Goal: Information Seeking & Learning: Check status

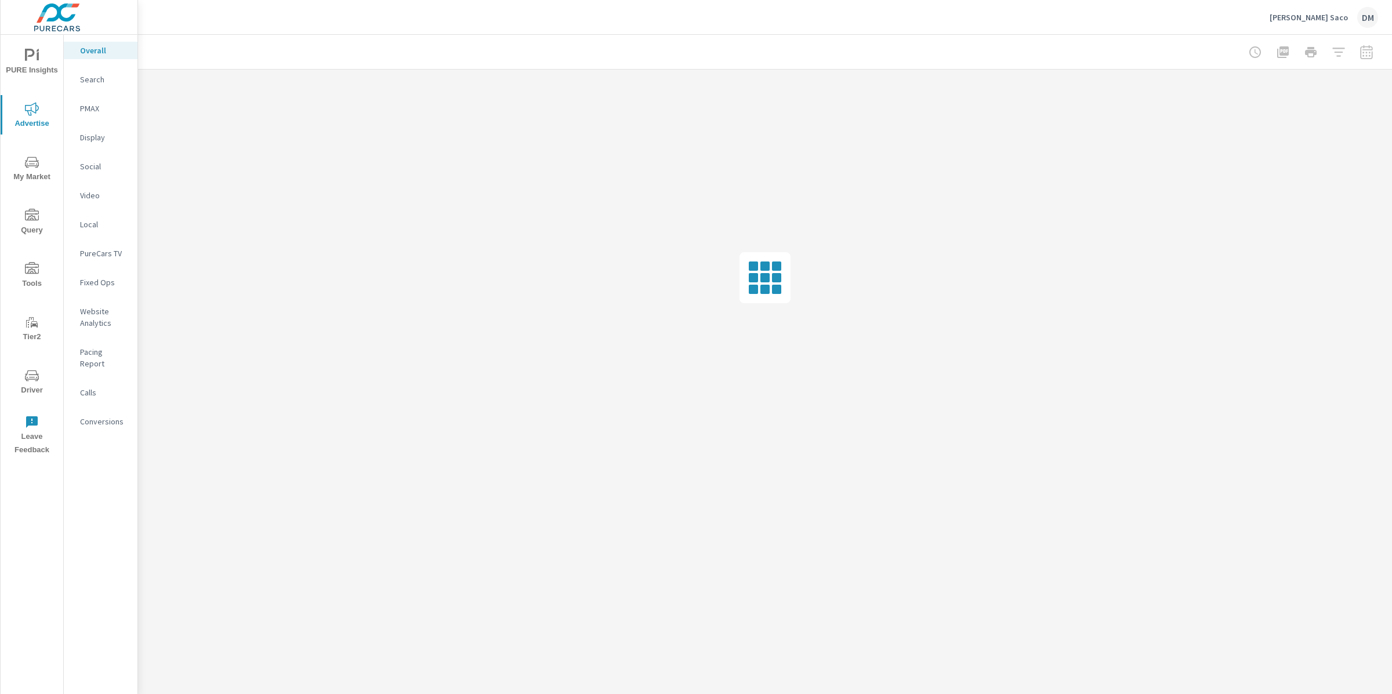
click at [104, 78] on p "Search" at bounding box center [104, 80] width 48 height 12
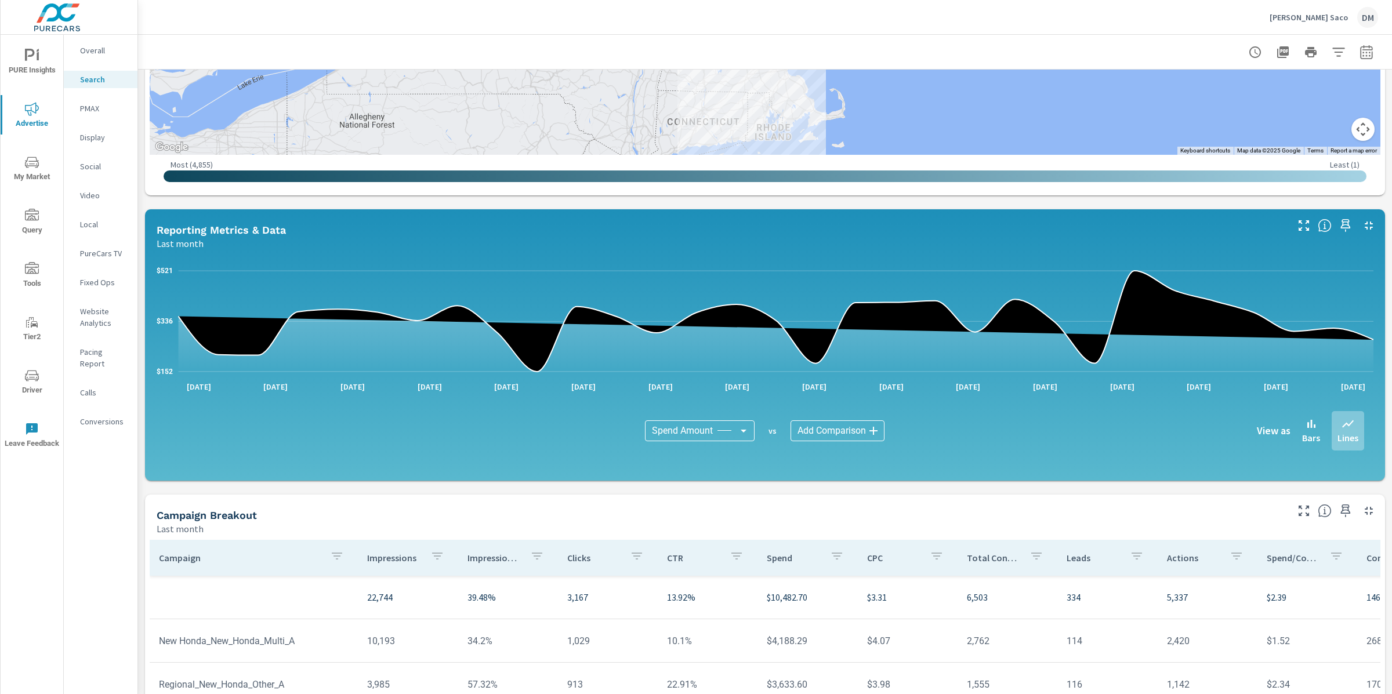
scroll to position [439, 0]
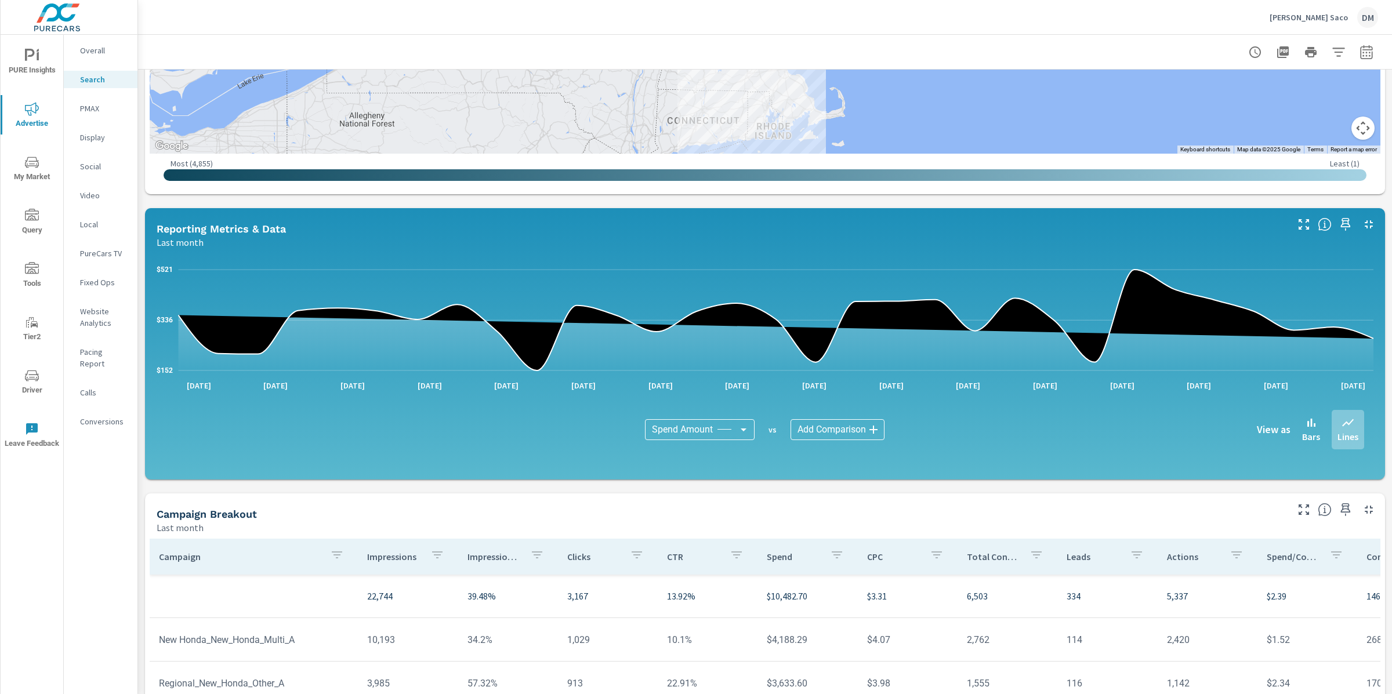
click at [729, 427] on body "PURE Insights Advertise My Market Query Tools Tier2 Driver Leave Feedback Overa…" at bounding box center [696, 347] width 1392 height 694
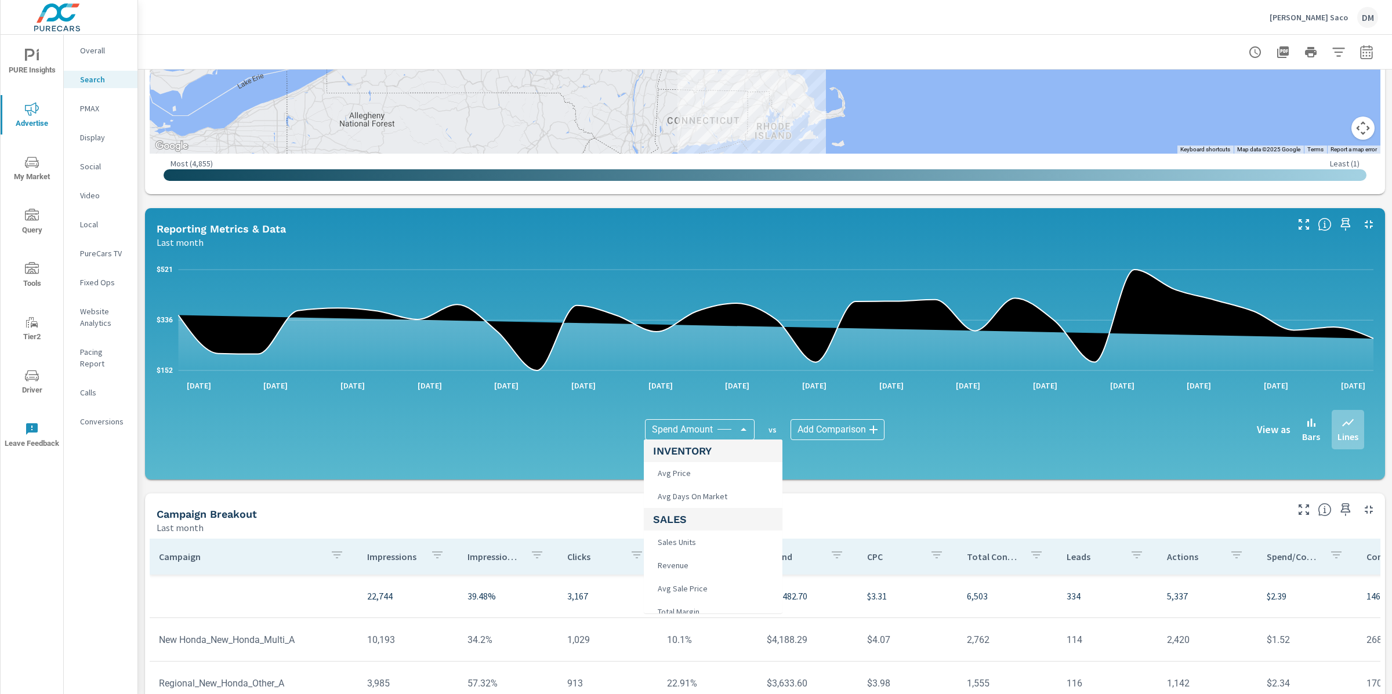
scroll to position [657, 0]
click at [84, 549] on div at bounding box center [696, 347] width 1392 height 694
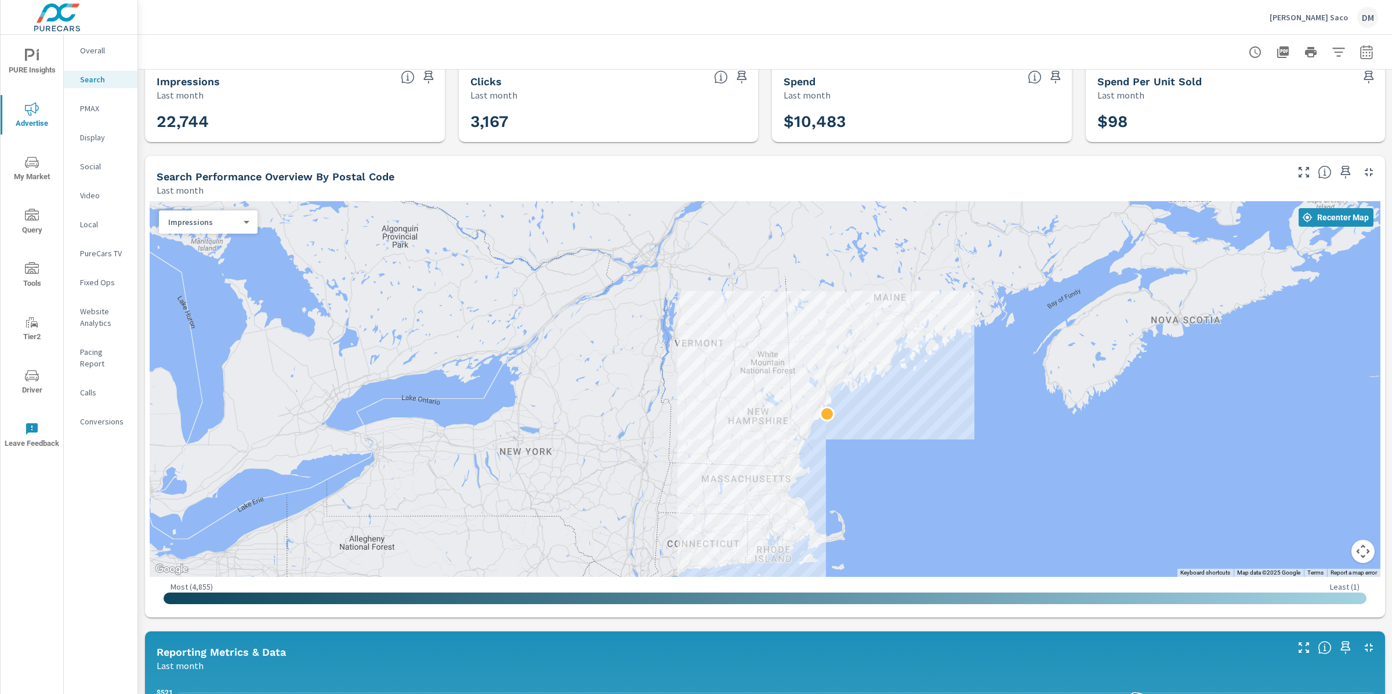
scroll to position [0, 0]
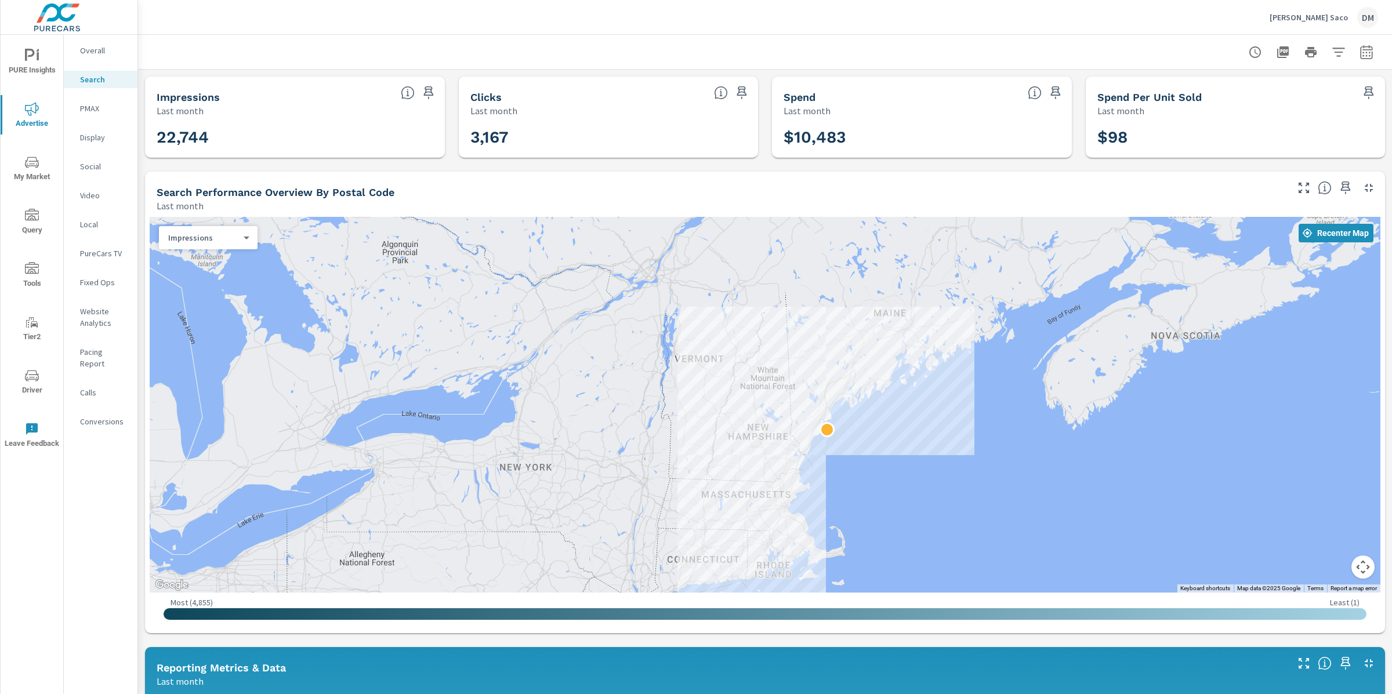
click at [97, 315] on p "Website Analytics" at bounding box center [104, 317] width 48 height 23
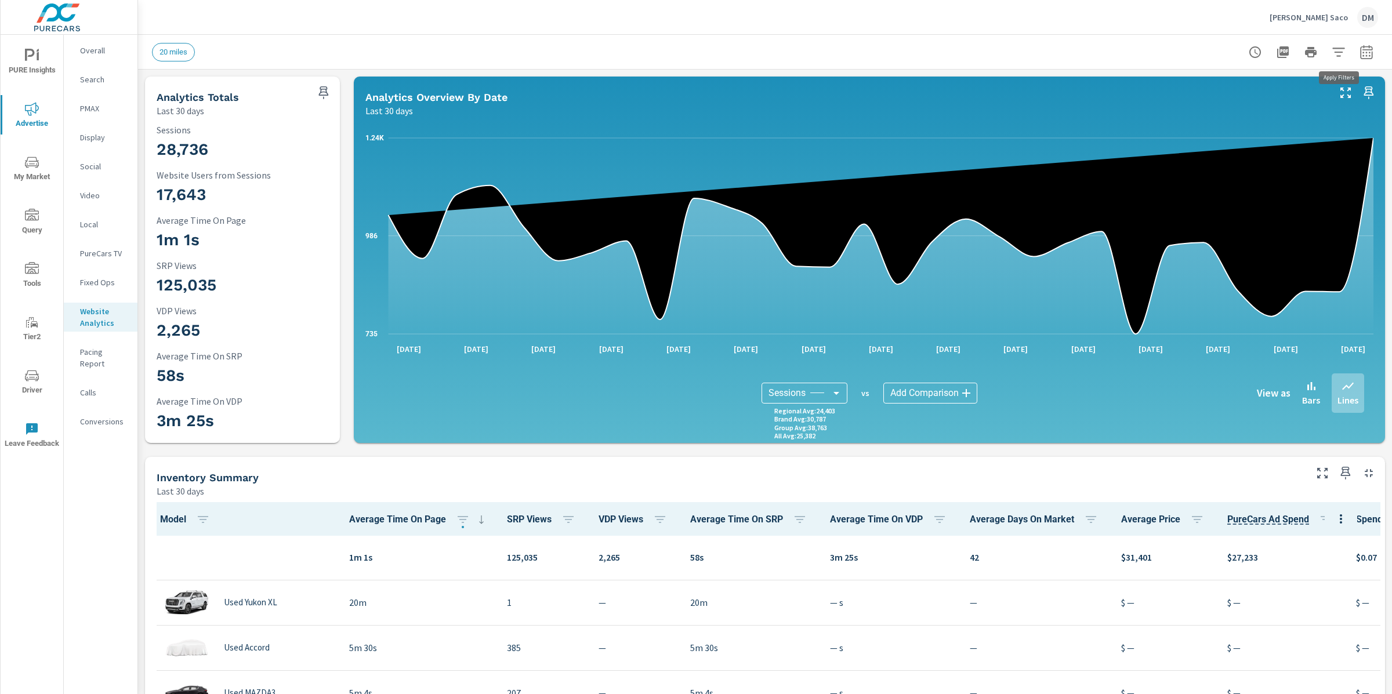
click at [1344, 46] on icon "button" at bounding box center [1339, 52] width 14 height 14
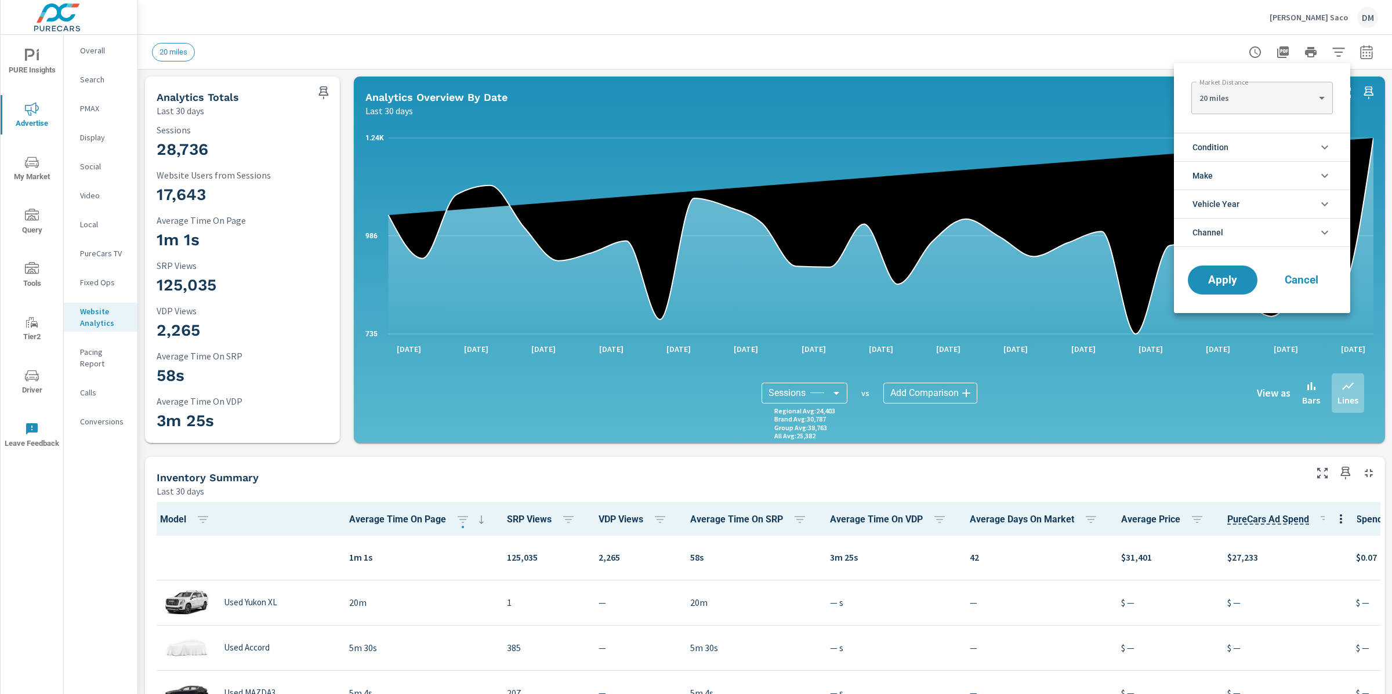
click at [811, 413] on div at bounding box center [696, 347] width 1392 height 694
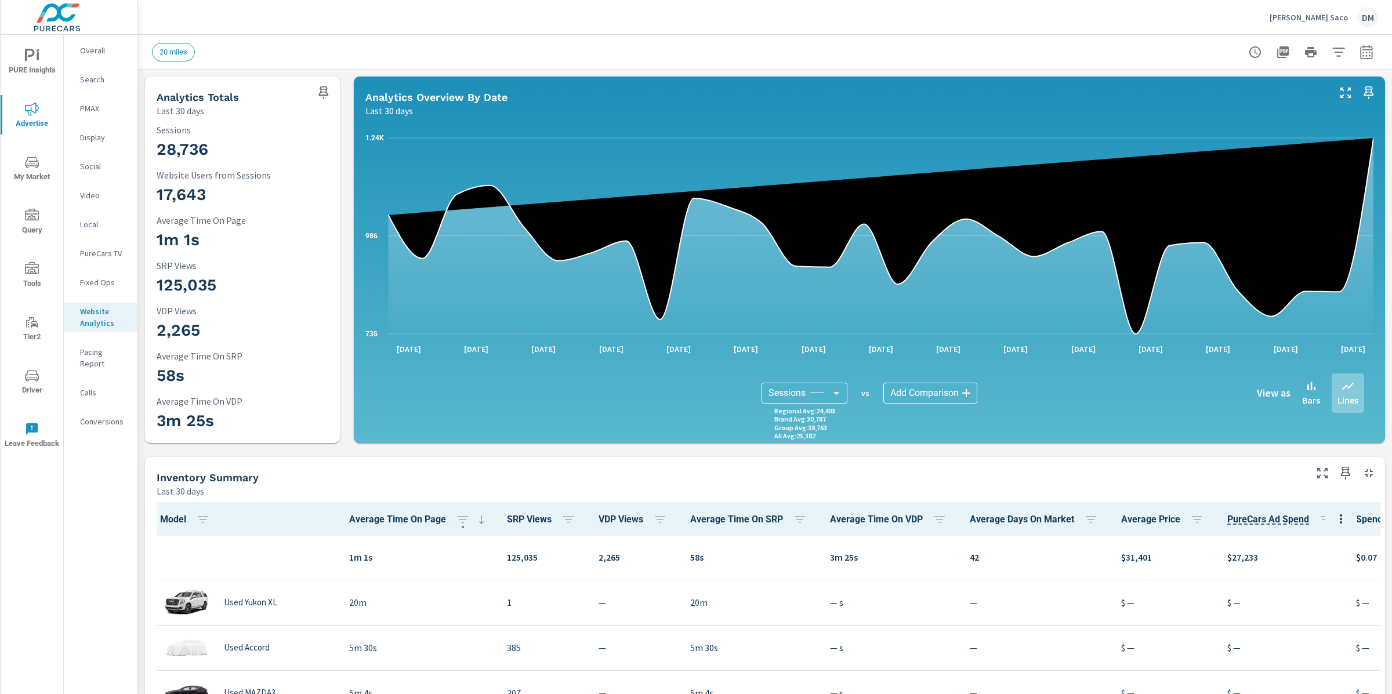
click at [793, 412] on p "Regional Avg : 24,403" at bounding box center [804, 411] width 61 height 8
click at [201, 153] on h3 "28,736" at bounding box center [243, 150] width 172 height 20
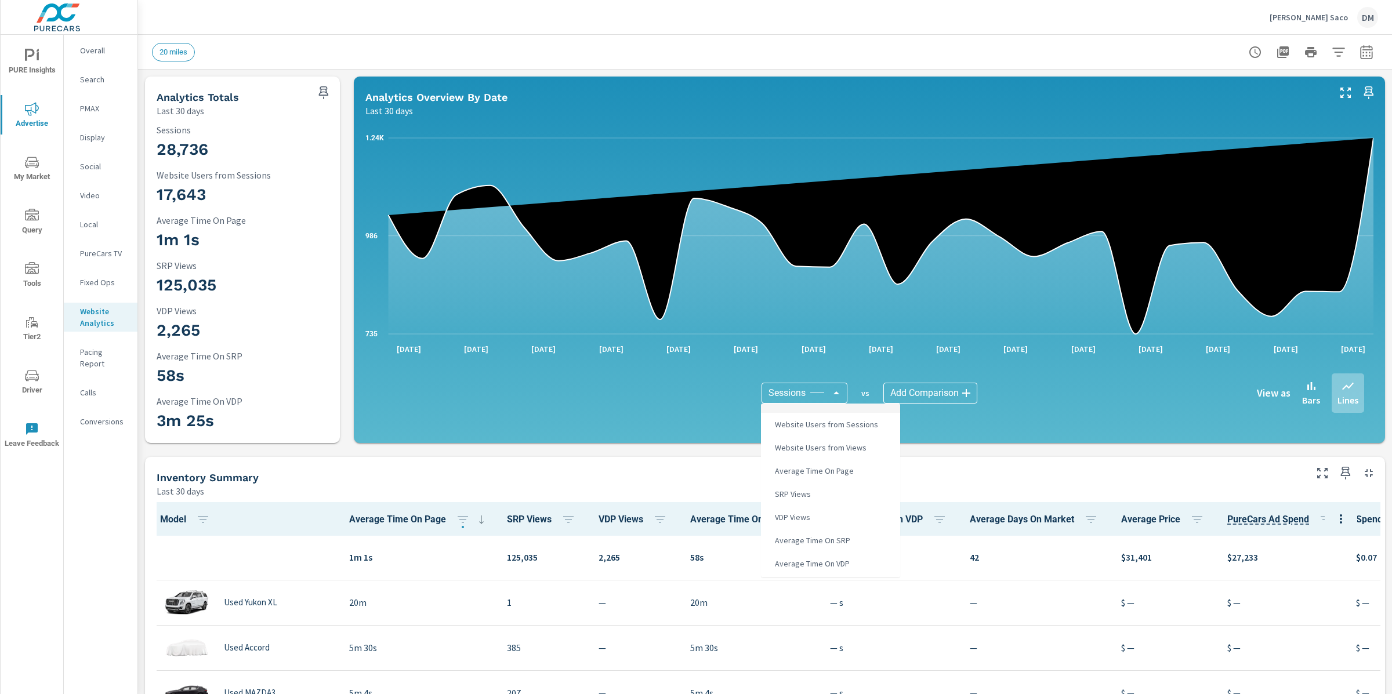
click at [838, 387] on body "PURE Insights Advertise My Market Query Tools Tier2 Driver Leave Feedback Overa…" at bounding box center [696, 347] width 1392 height 694
click at [661, 482] on div at bounding box center [696, 347] width 1392 height 694
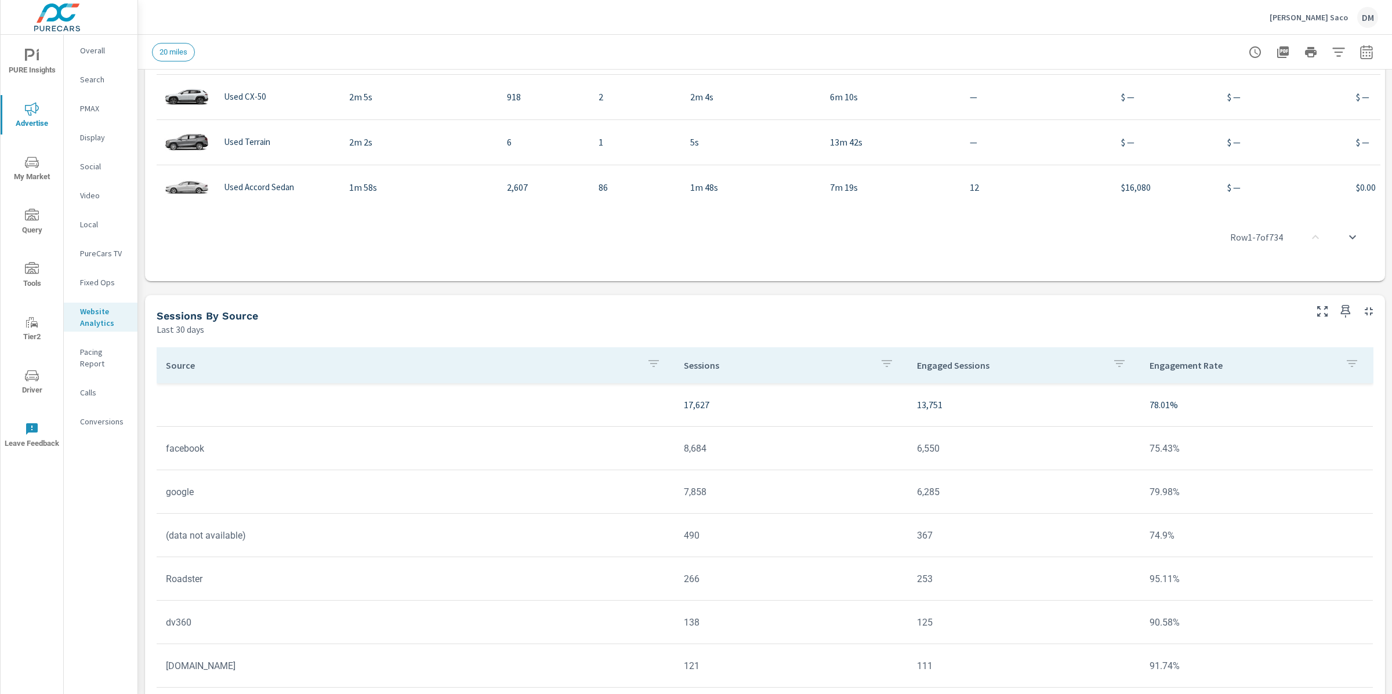
scroll to position [779, 0]
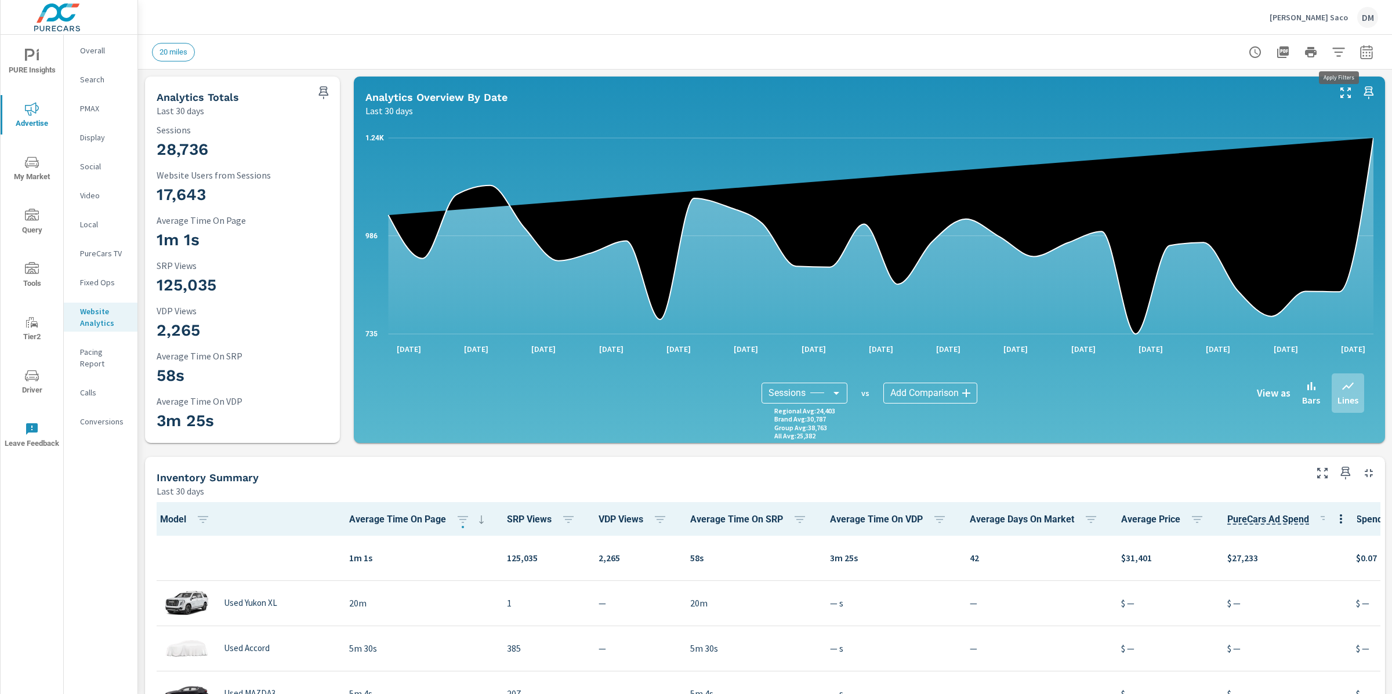
click at [1334, 52] on icon "button" at bounding box center [1339, 52] width 14 height 14
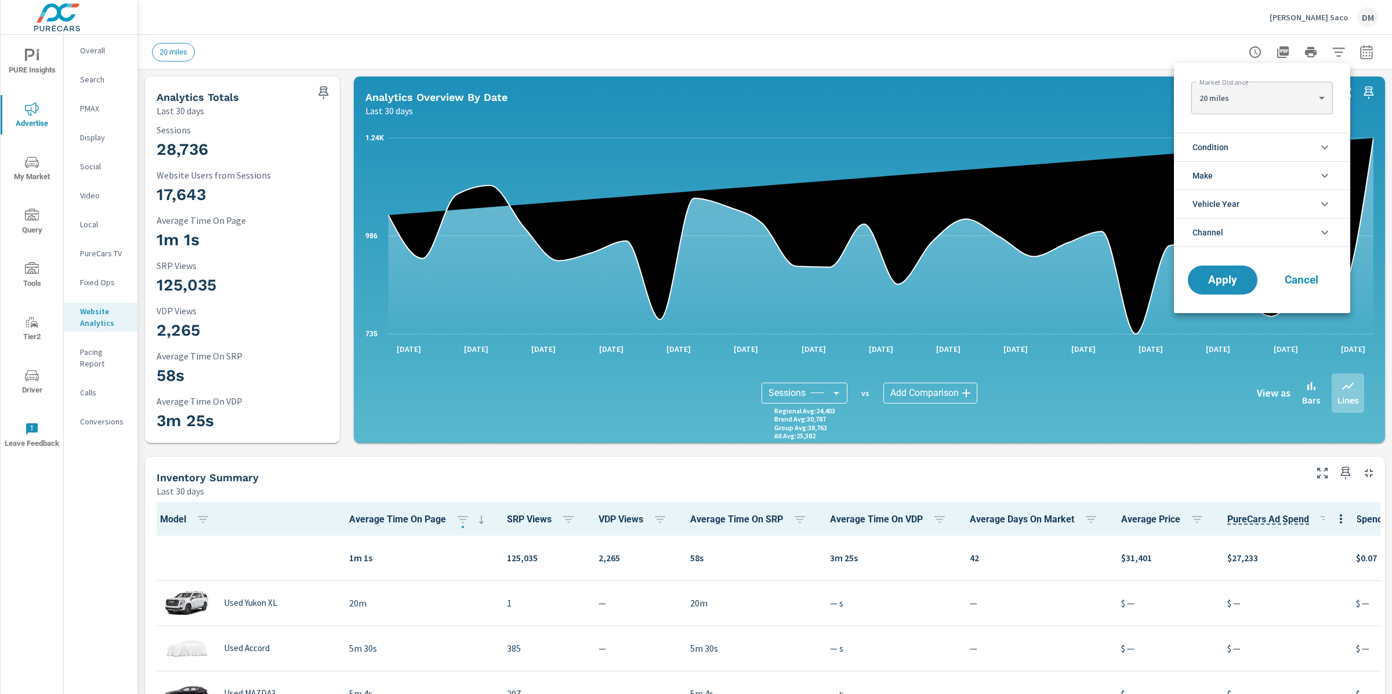
click at [1218, 148] on span "Condition" at bounding box center [1211, 147] width 36 height 28
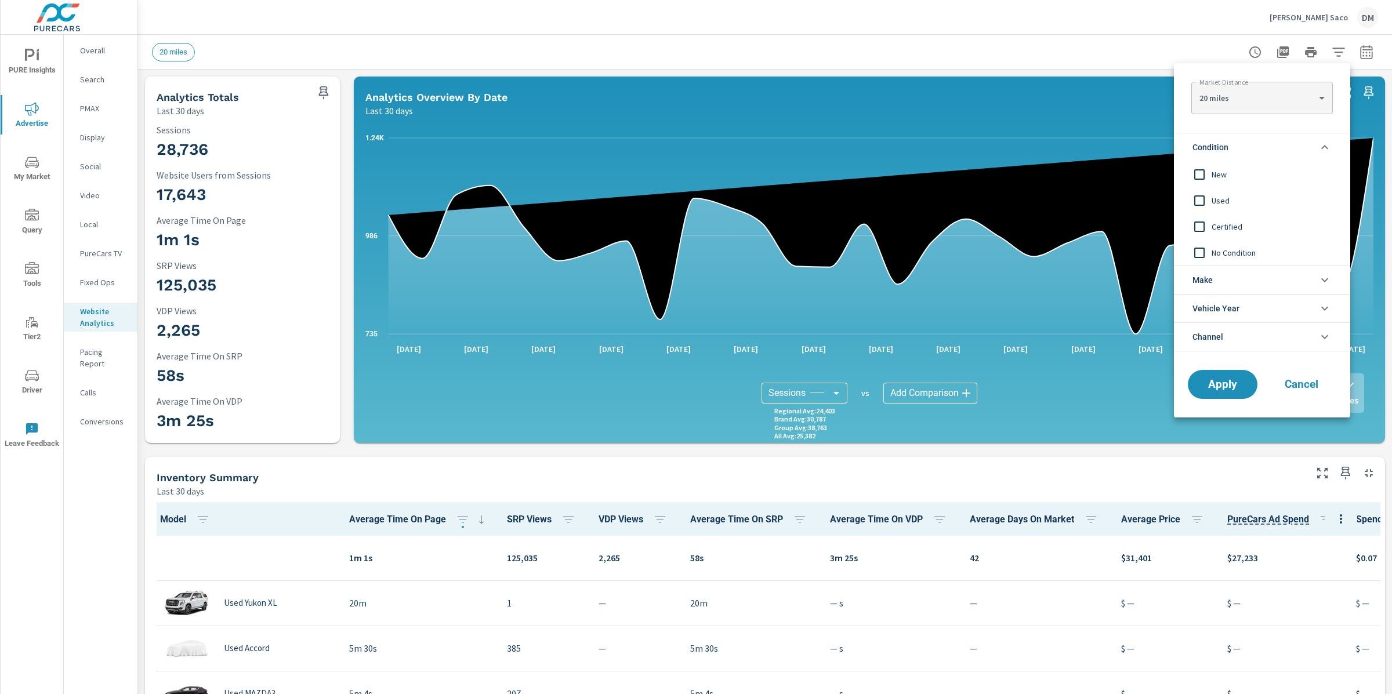
click at [1204, 179] on input "filter options" at bounding box center [1199, 174] width 24 height 24
click at [1238, 376] on button "Apply" at bounding box center [1223, 384] width 72 height 30
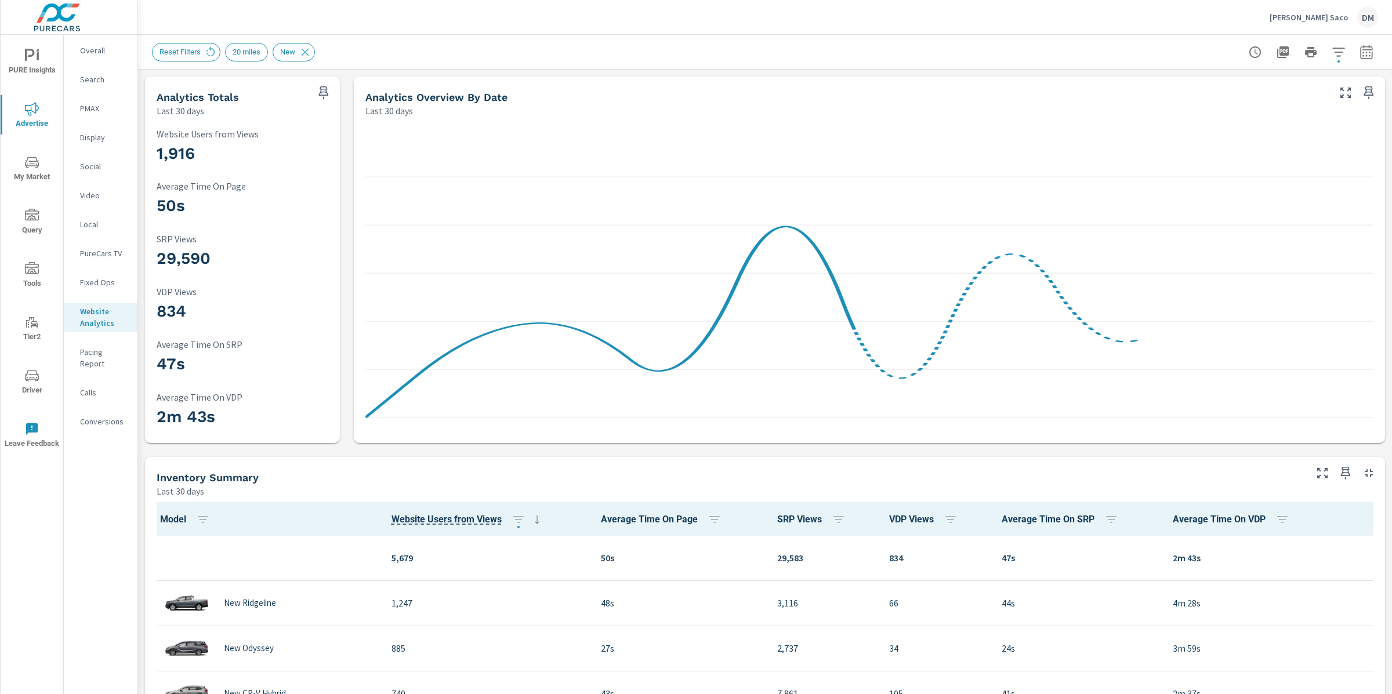
scroll to position [1, 0]
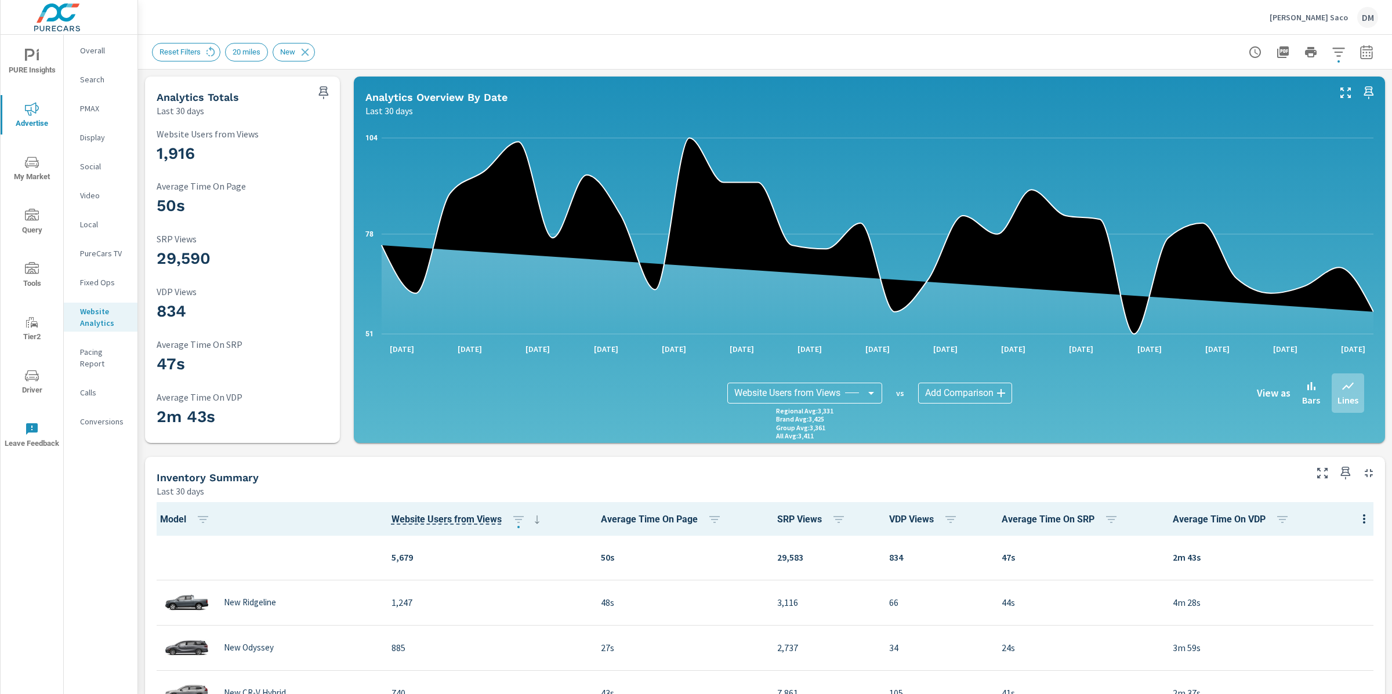
click at [866, 398] on body "PURE Insights Advertise My Market Query Tools Tier2 Driver Leave Feedback Overa…" at bounding box center [696, 347] width 1392 height 694
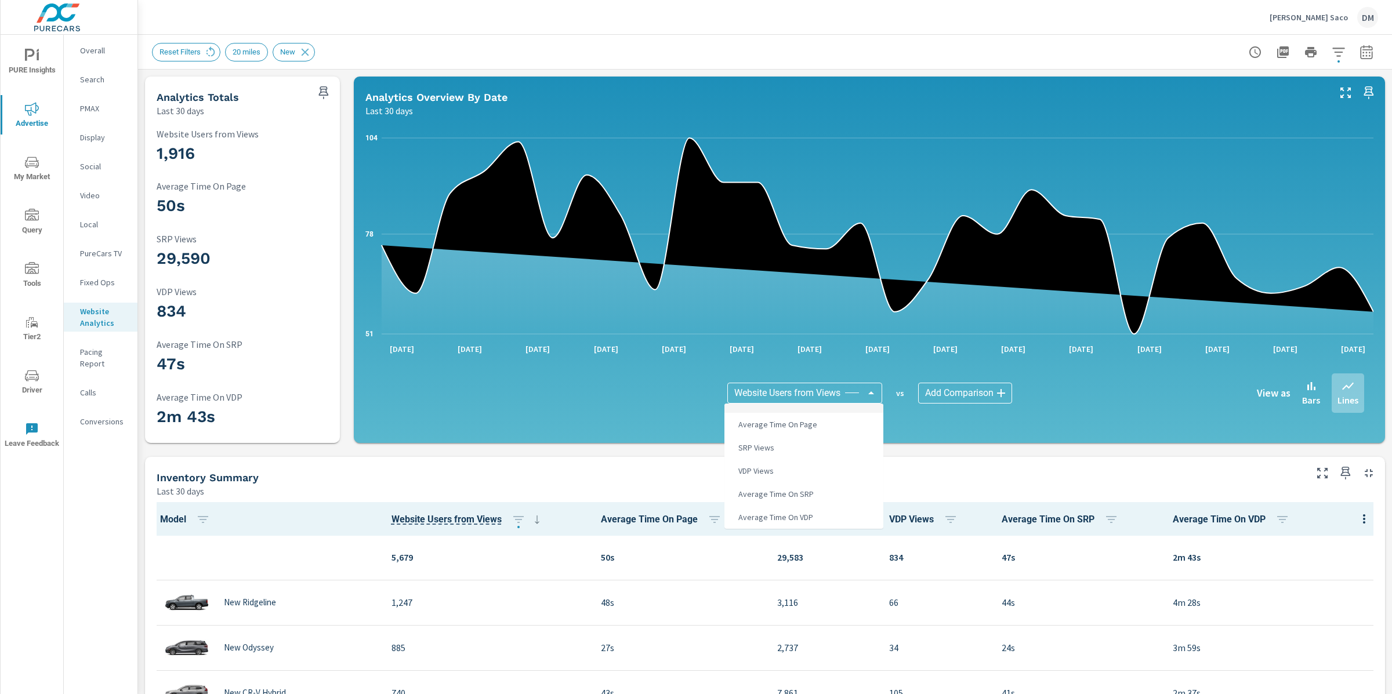
click at [1362, 45] on div at bounding box center [696, 347] width 1392 height 694
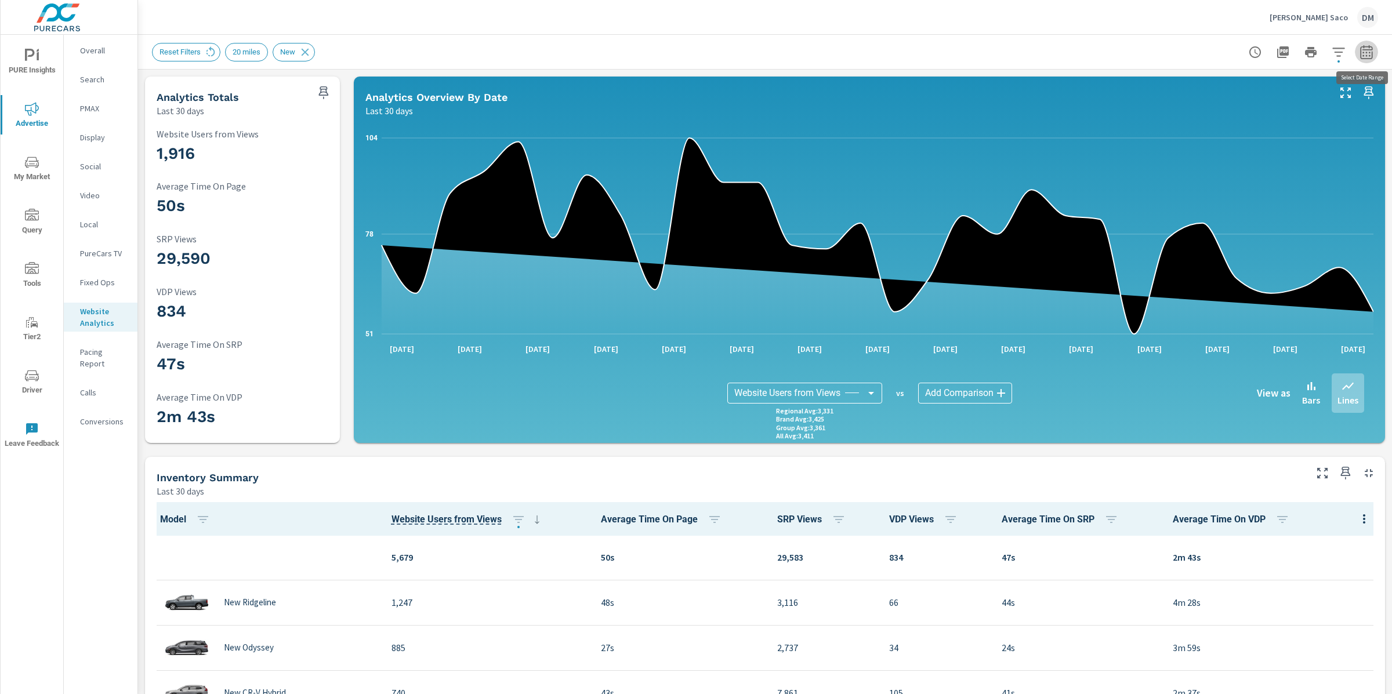
click at [1363, 54] on icon "button" at bounding box center [1367, 52] width 14 height 14
select select "Last 30 days"
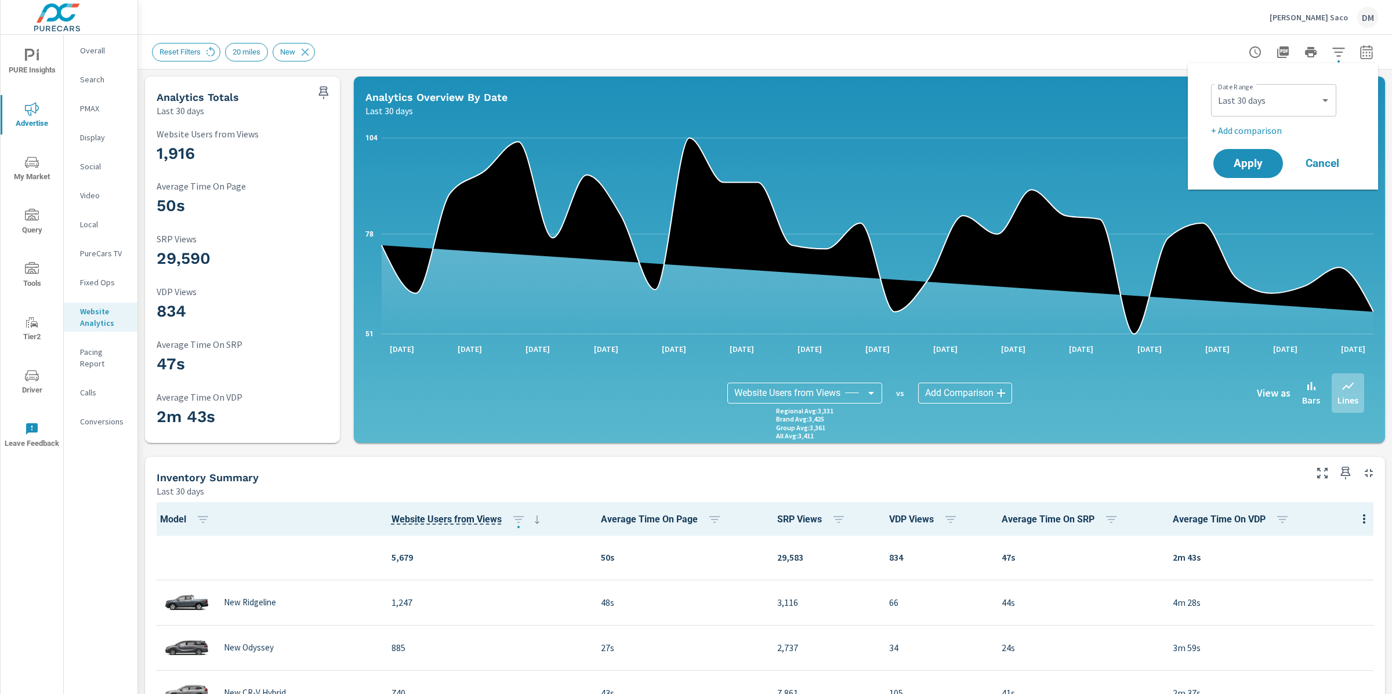
click at [1261, 126] on p "+ Add comparison" at bounding box center [1285, 131] width 148 height 14
select select "Previous period"
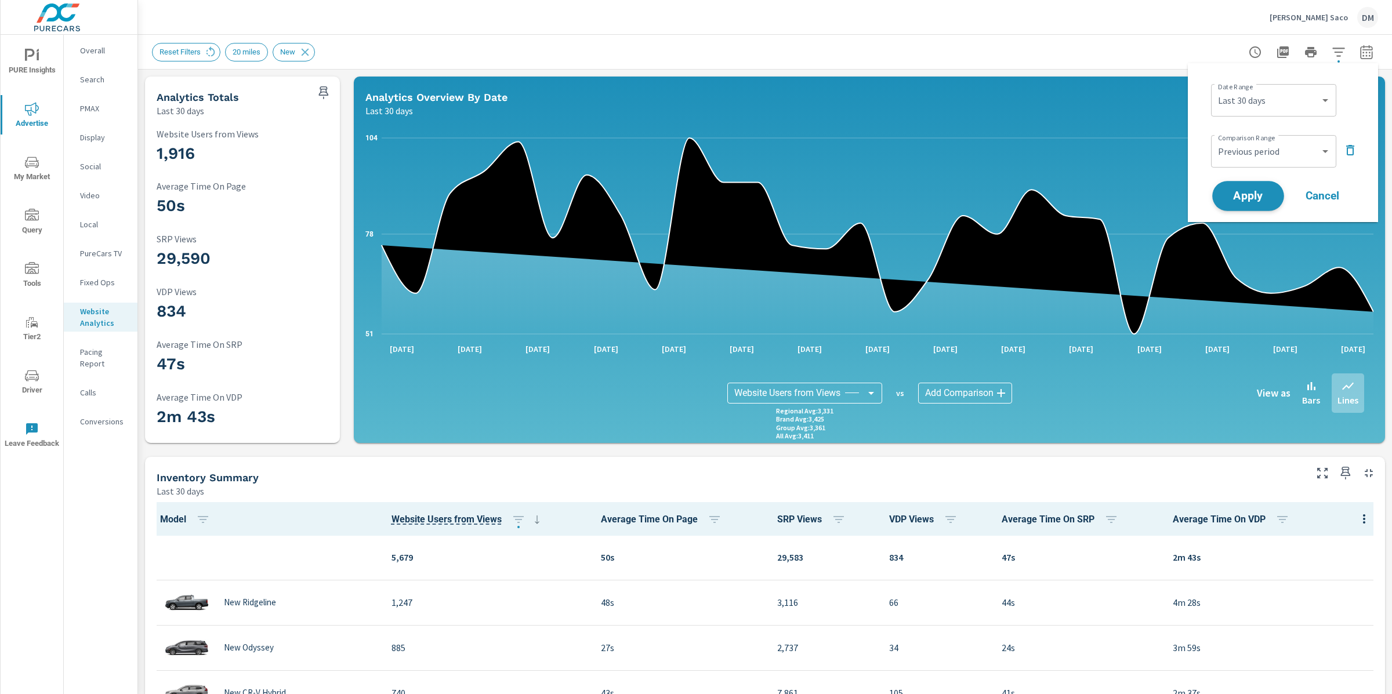
click at [1259, 195] on span "Apply" at bounding box center [1248, 196] width 48 height 11
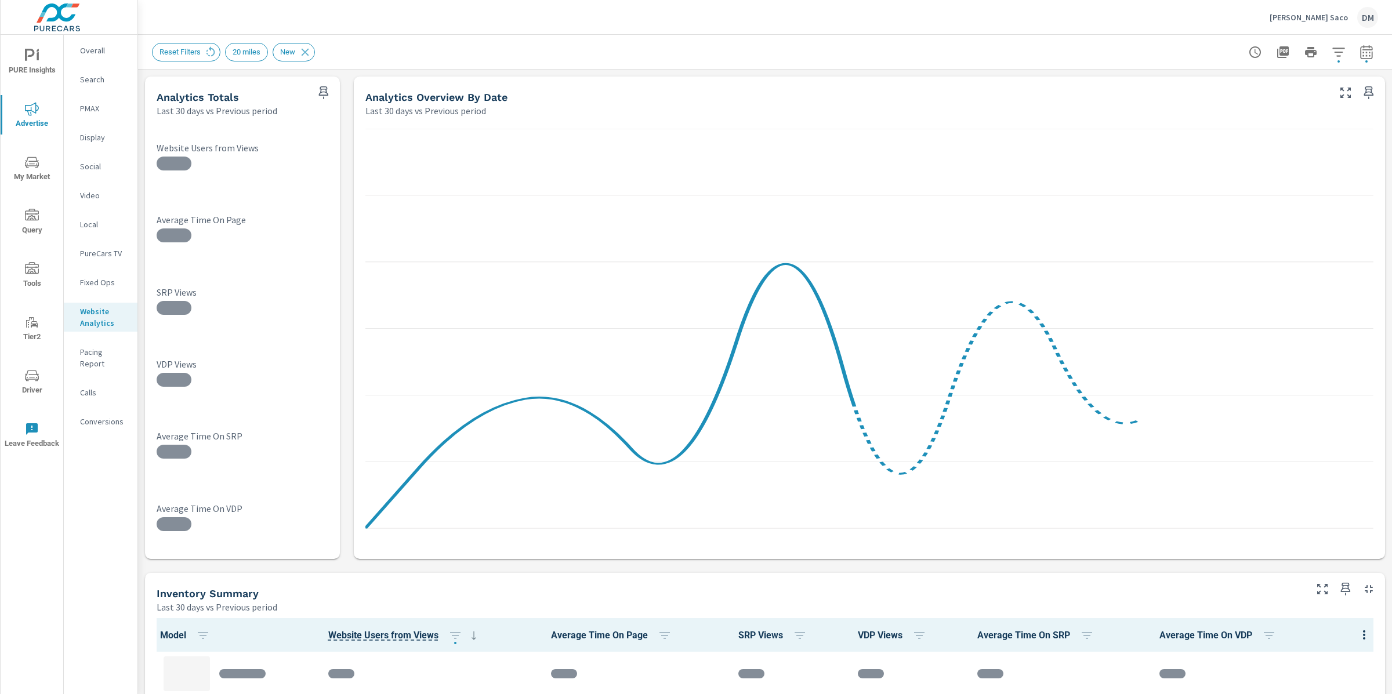
click at [1366, 53] on icon "button" at bounding box center [1367, 52] width 14 height 14
select select "Last 30 days"
select select "Previous period"
click at [1286, 99] on select "Custom [DATE] Last week Last 7 days Last 14 days Last 30 days Last 45 days Last…" at bounding box center [1274, 100] width 116 height 23
click at [1216, 89] on select "Custom [DATE] Last week Last 7 days Last 14 days Last 30 days Last 45 days Last…" at bounding box center [1274, 100] width 116 height 23
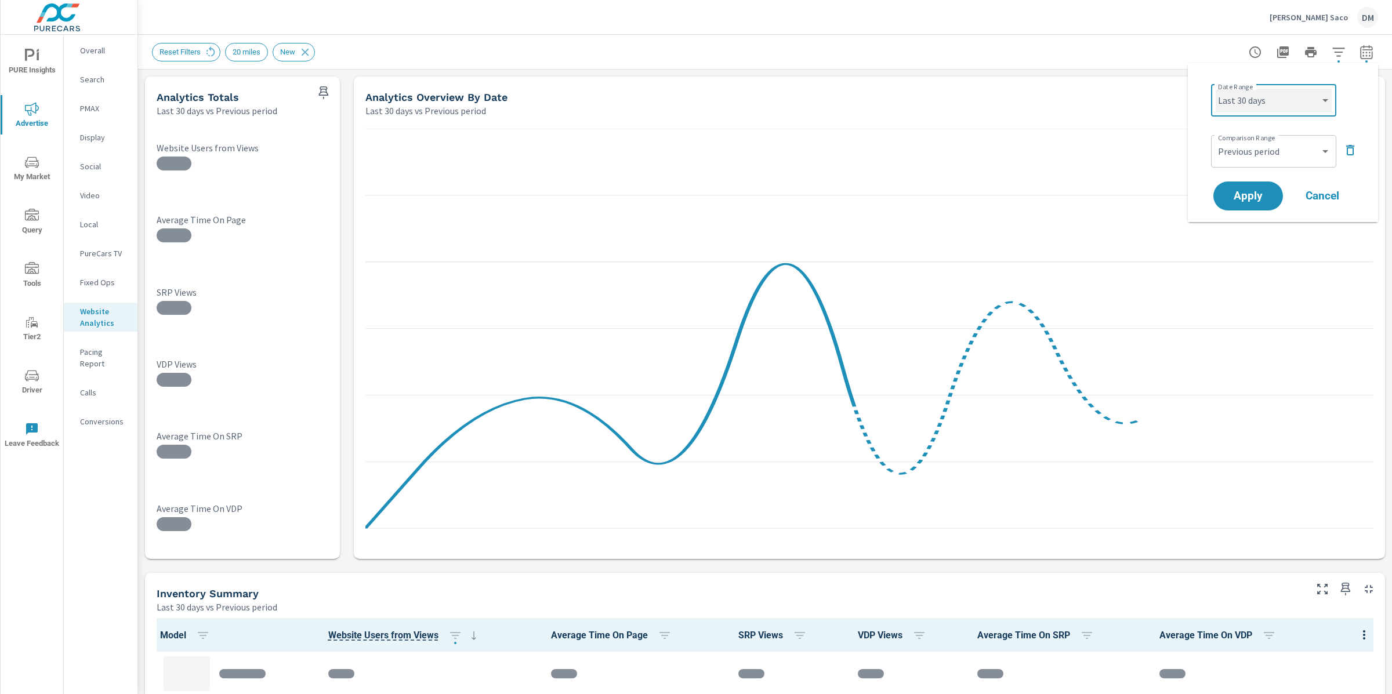
select select "custom"
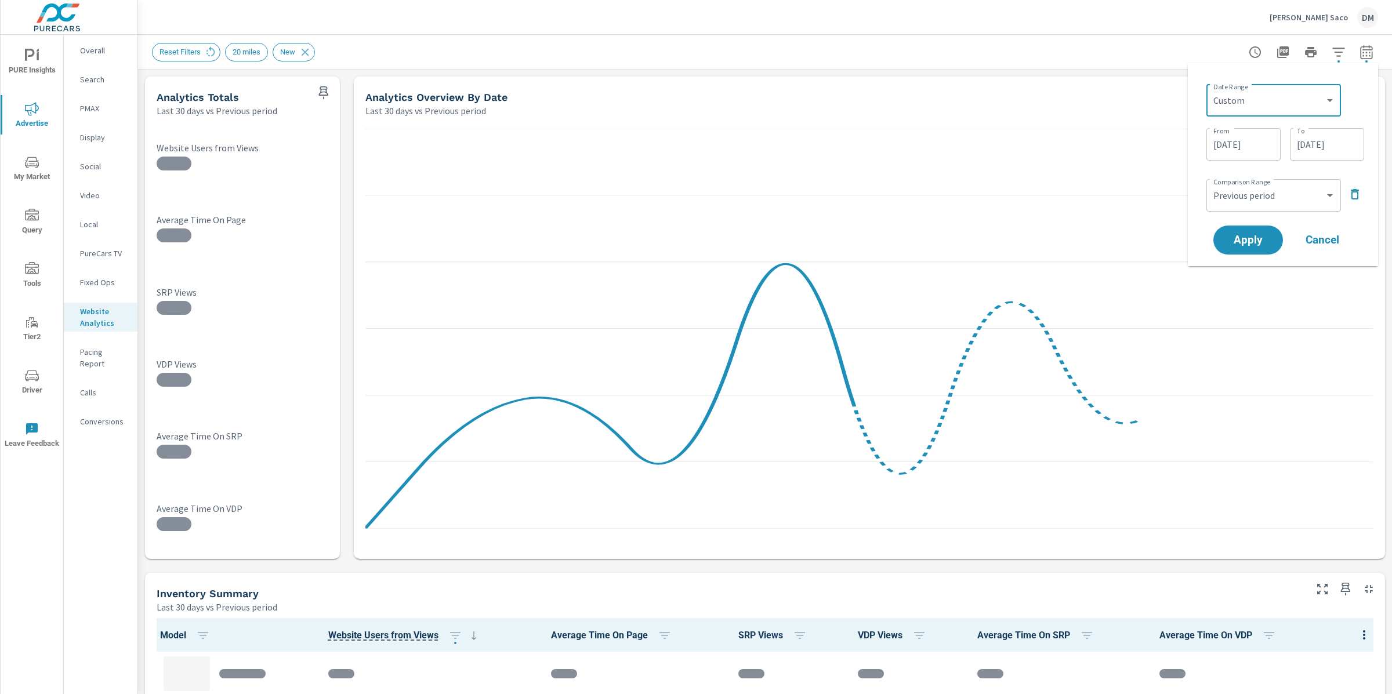
click at [1235, 143] on input "[DATE]" at bounding box center [1243, 144] width 65 height 23
click at [1257, 175] on icon "button" at bounding box center [1260, 176] width 6 height 5
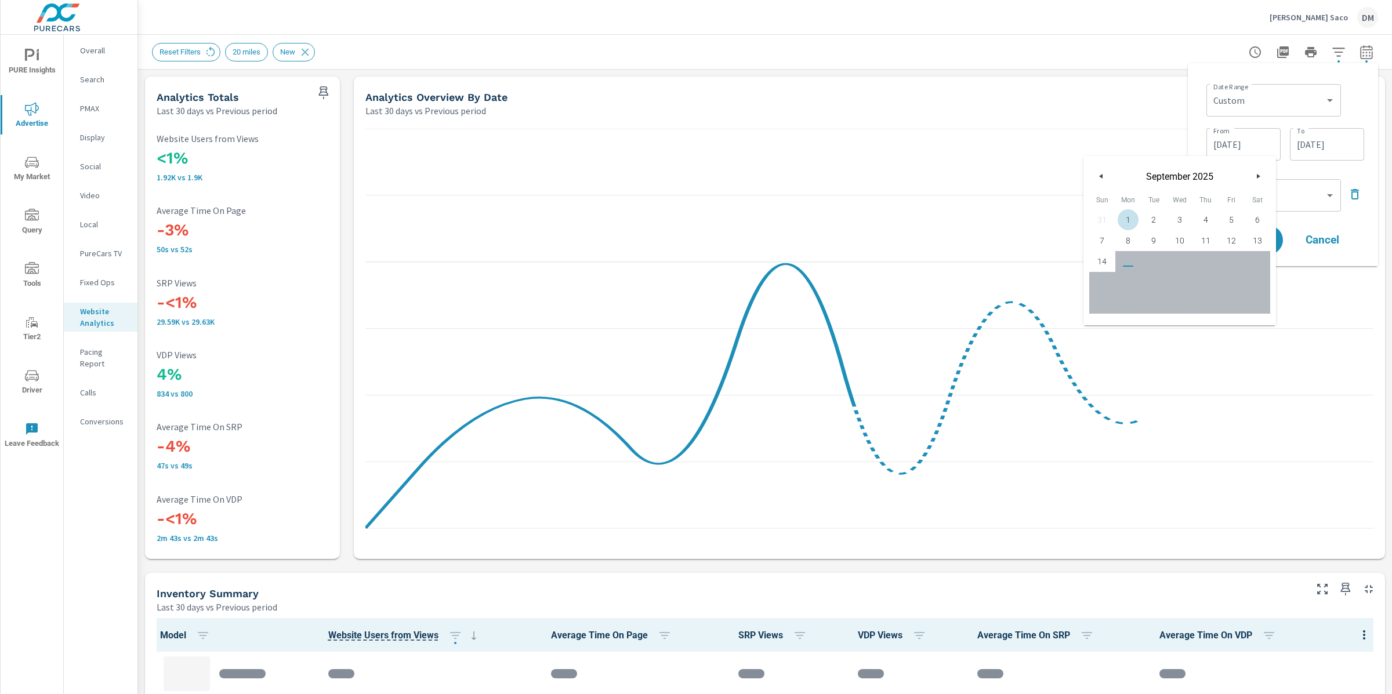
click at [1137, 218] on span "1" at bounding box center [1128, 219] width 26 height 15
type input "[DATE]"
click at [1307, 204] on select "Custom Previous period Previous month Previous year" at bounding box center [1273, 195] width 125 height 23
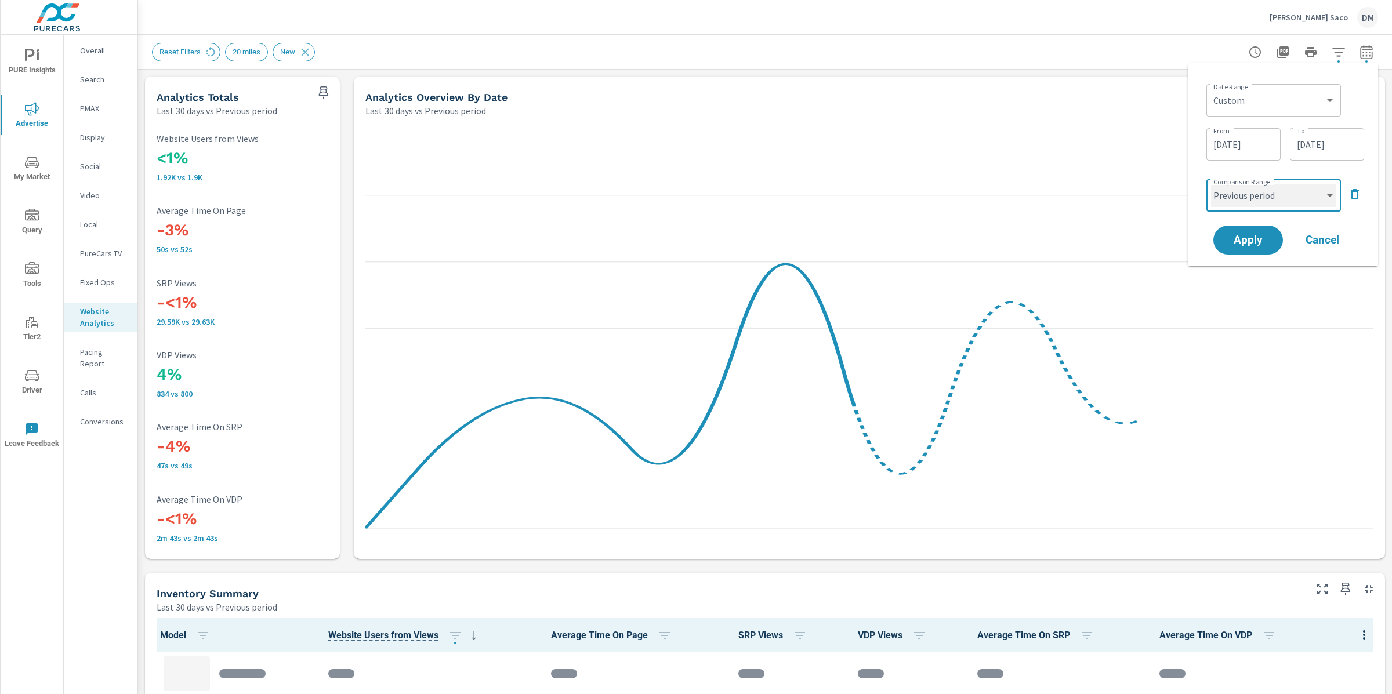
click at [1211, 184] on select "Custom Previous period Previous month Previous year" at bounding box center [1273, 195] width 125 height 23
select select "custom"
click at [1240, 237] on input "[DATE]" at bounding box center [1243, 239] width 65 height 23
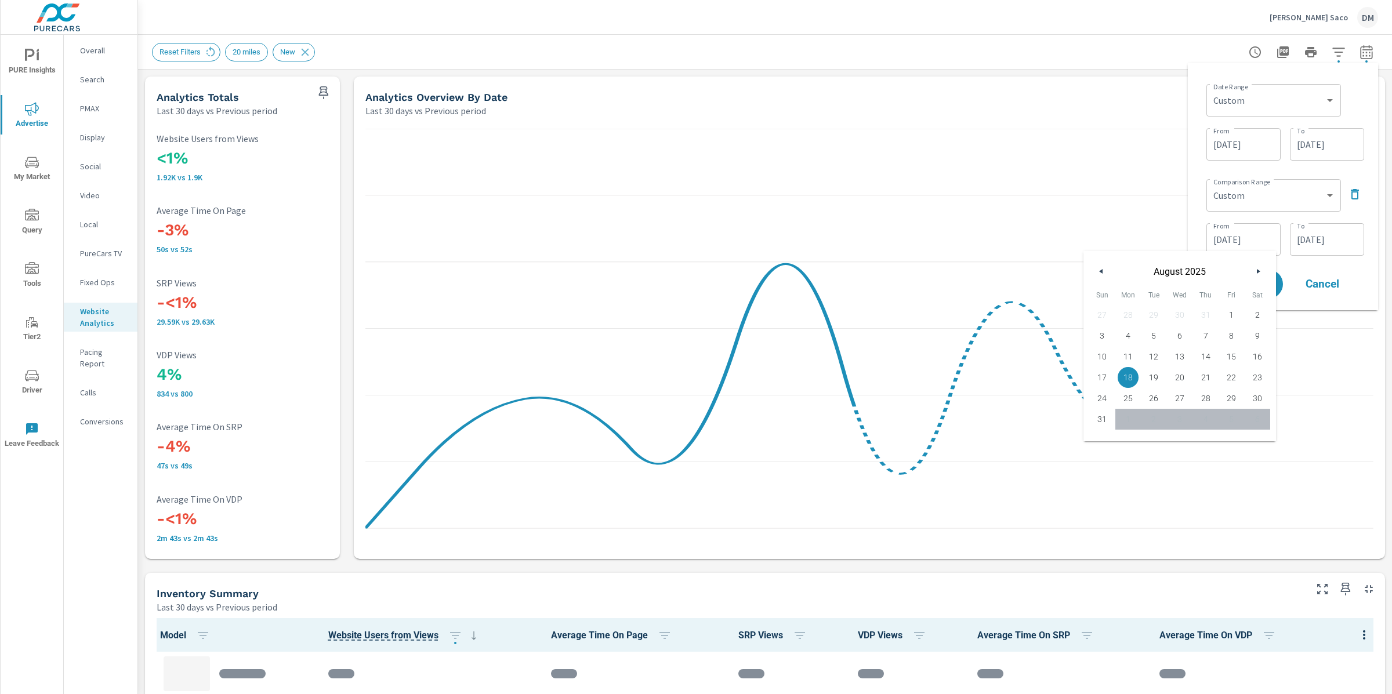
drag, startPoint x: 1230, startPoint y: 309, endPoint x: 1248, endPoint y: 292, distance: 25.4
click at [1230, 309] on span "1" at bounding box center [1232, 314] width 26 height 15
type input "[DATE]"
click at [1312, 244] on input "[DATE]" at bounding box center [1327, 239] width 65 height 23
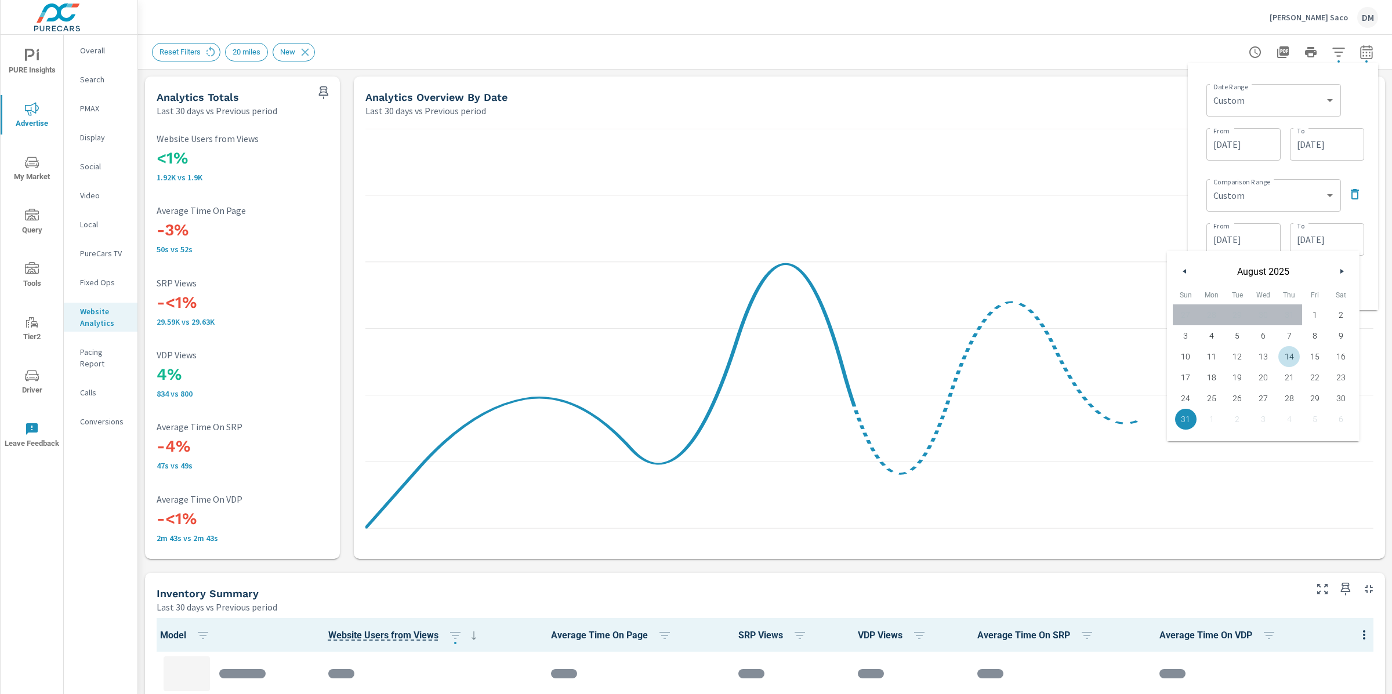
click at [1287, 356] on span "14" at bounding box center [1289, 356] width 26 height 15
type input "[DATE]"
click at [1153, 215] on icon at bounding box center [869, 338] width 1008 height 419
click at [1254, 285] on span "Apply" at bounding box center [1248, 284] width 48 height 11
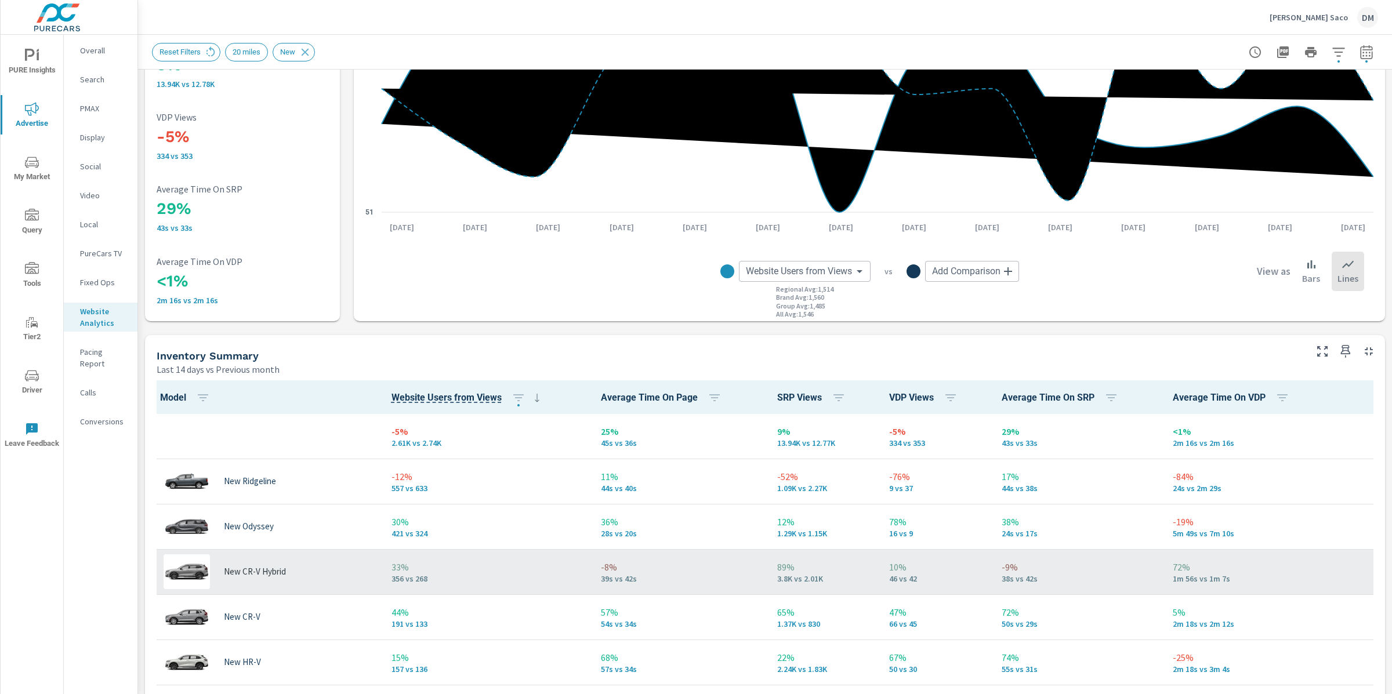
scroll to position [1, 0]
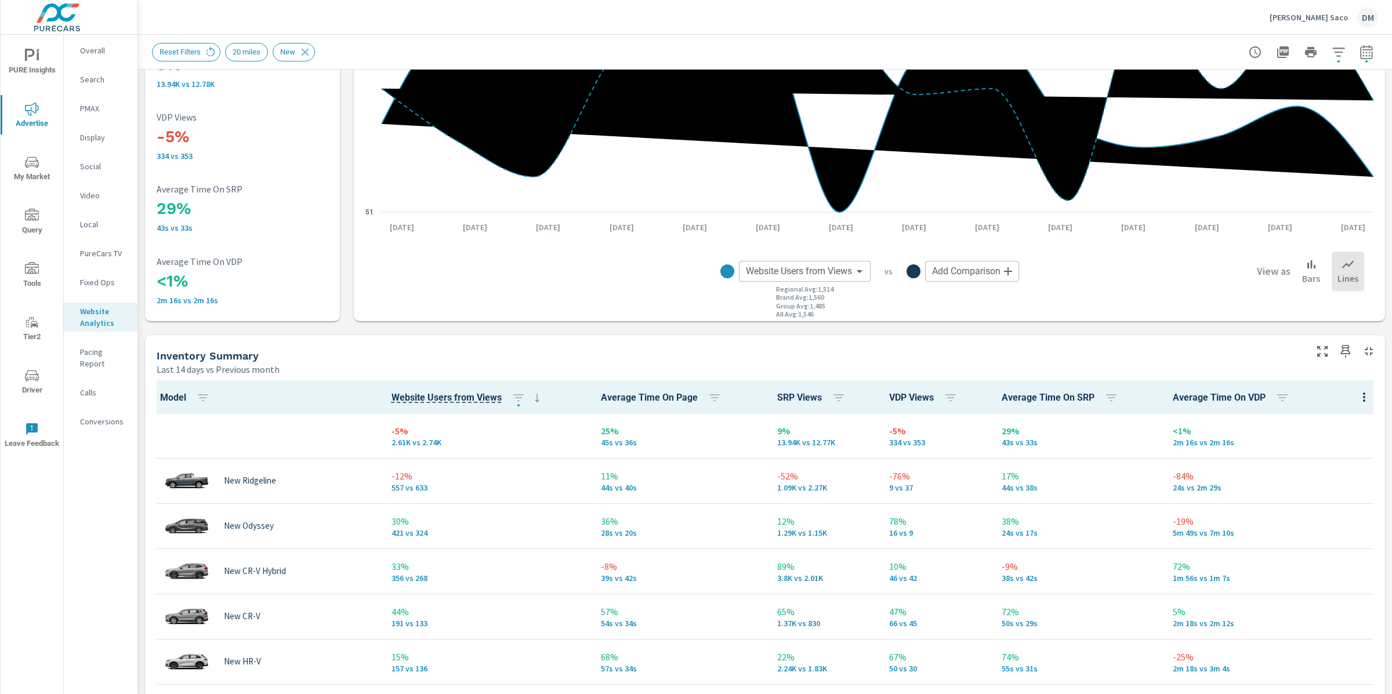
drag, startPoint x: 1025, startPoint y: 263, endPoint x: 1009, endPoint y: 267, distance: 17.2
click at [1016, 266] on div "Website Users from Views Website Users from Views ​ Regional Avg : 1,514 Brand …" at bounding box center [870, 271] width 330 height 21
click at [1007, 266] on body "PURE Insights Advertise My Market Query Tools Tier2 Driver Leave Feedback Overa…" at bounding box center [696, 347] width 1392 height 694
click at [838, 321] on div at bounding box center [696, 347] width 1392 height 694
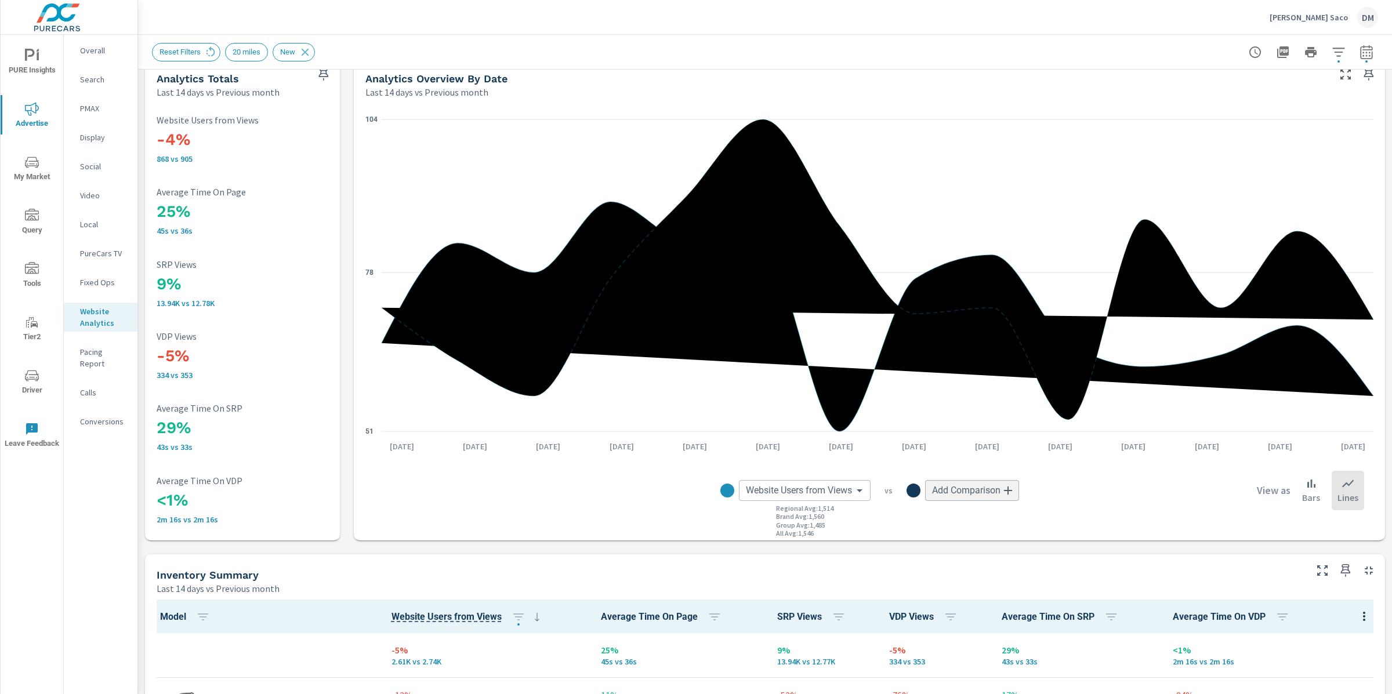
scroll to position [0, 0]
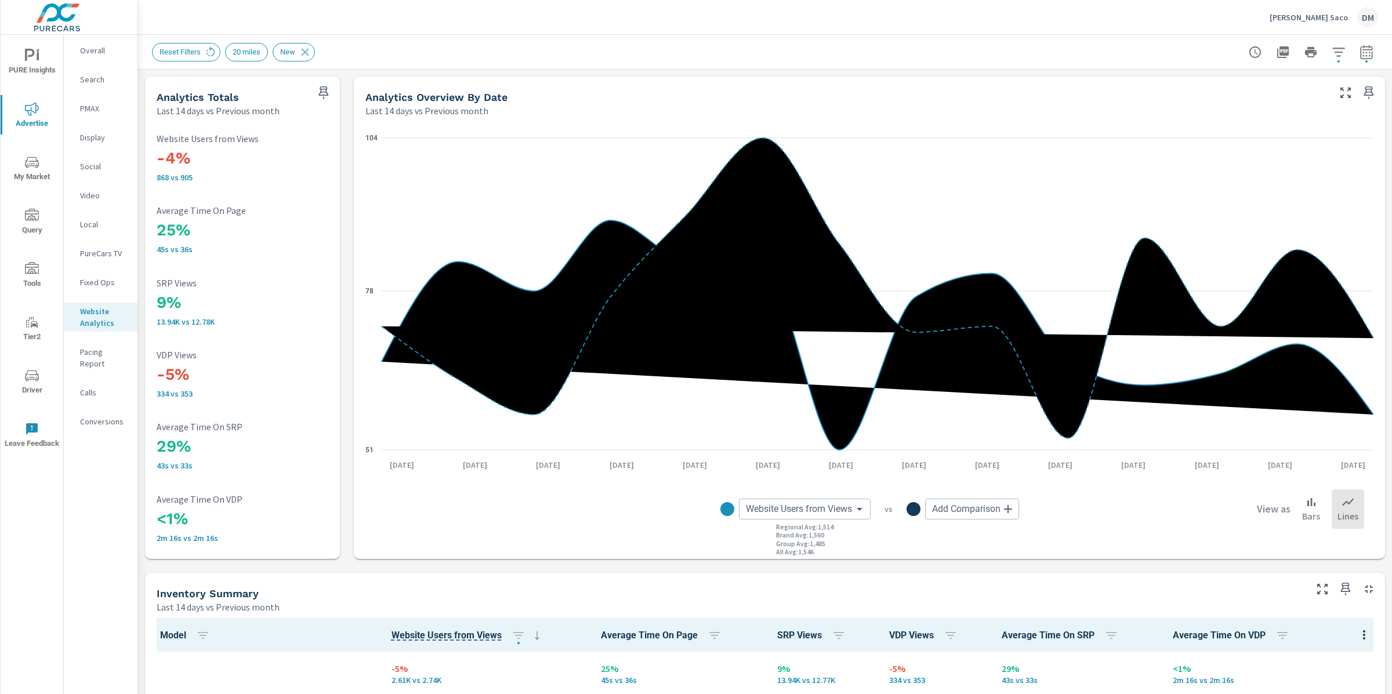
click at [850, 505] on body "PURE Insights Advertise My Market Query Tools Tier2 Driver Leave Feedback Overa…" at bounding box center [696, 347] width 1392 height 694
click at [546, 542] on div at bounding box center [696, 347] width 1392 height 694
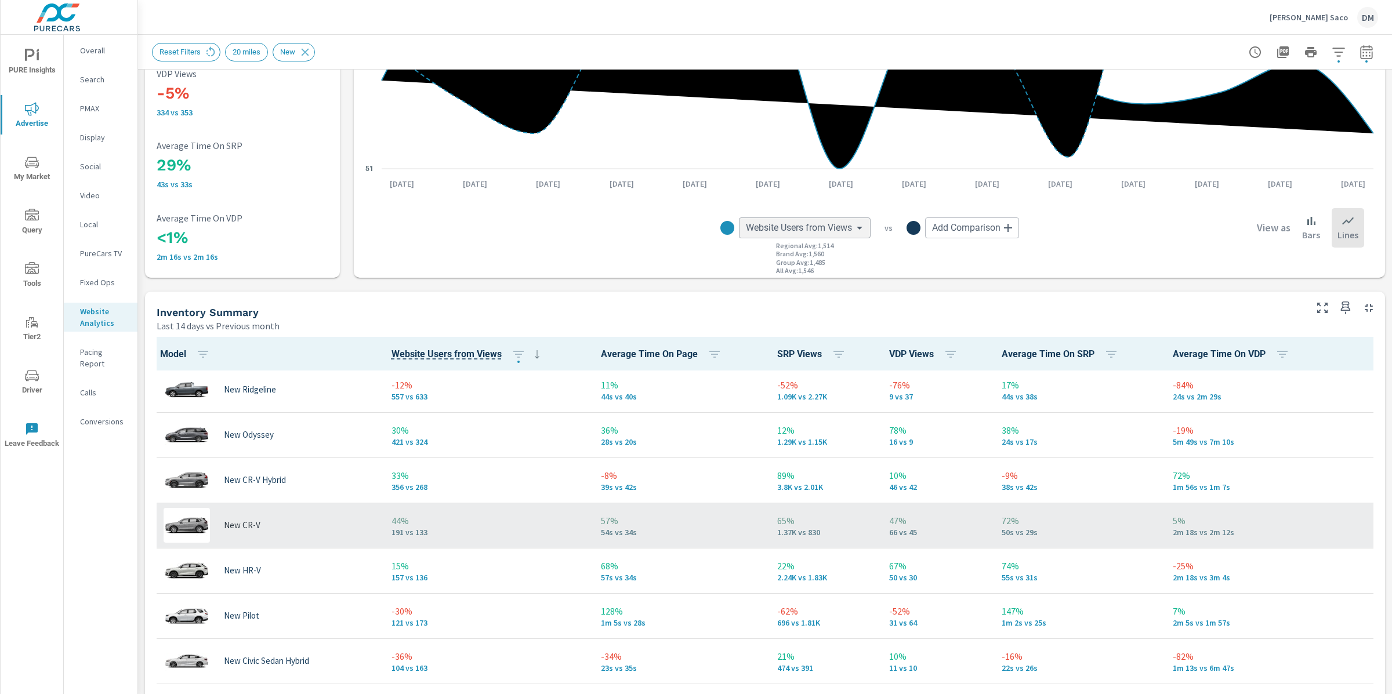
scroll to position [73, 0]
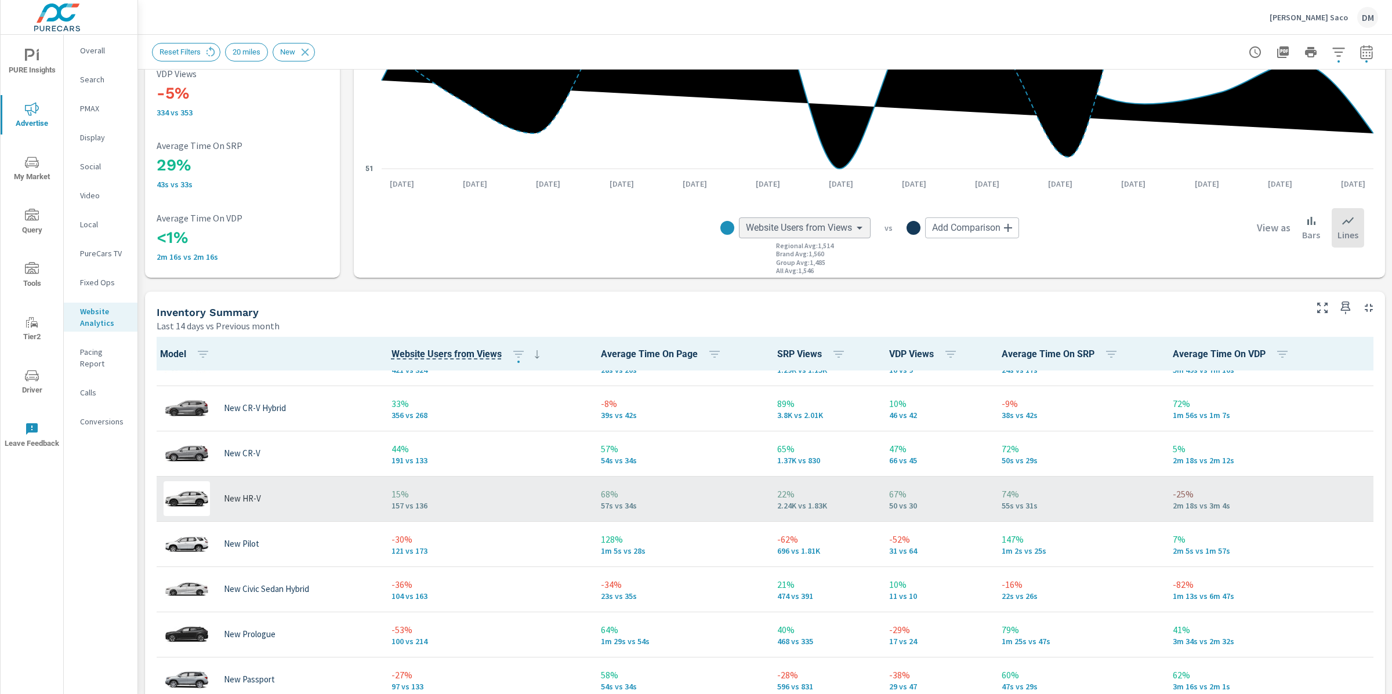
scroll to position [193, 0]
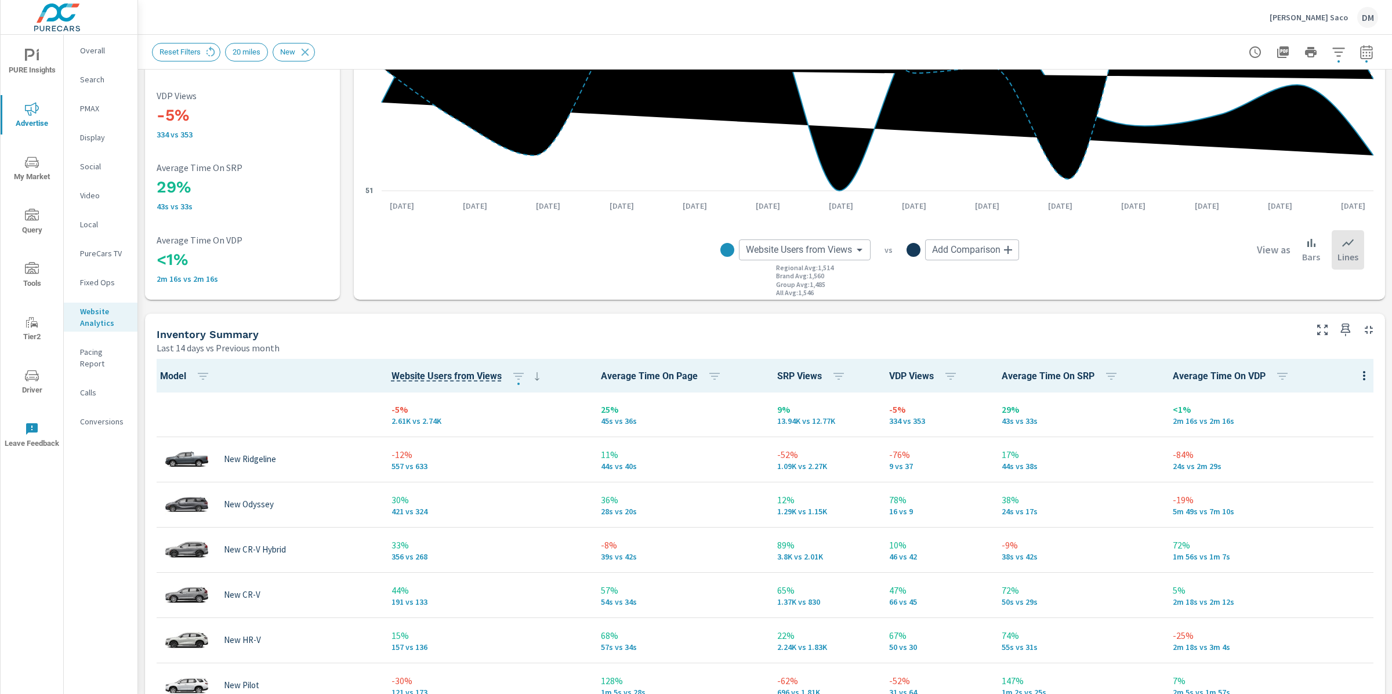
scroll to position [193, 0]
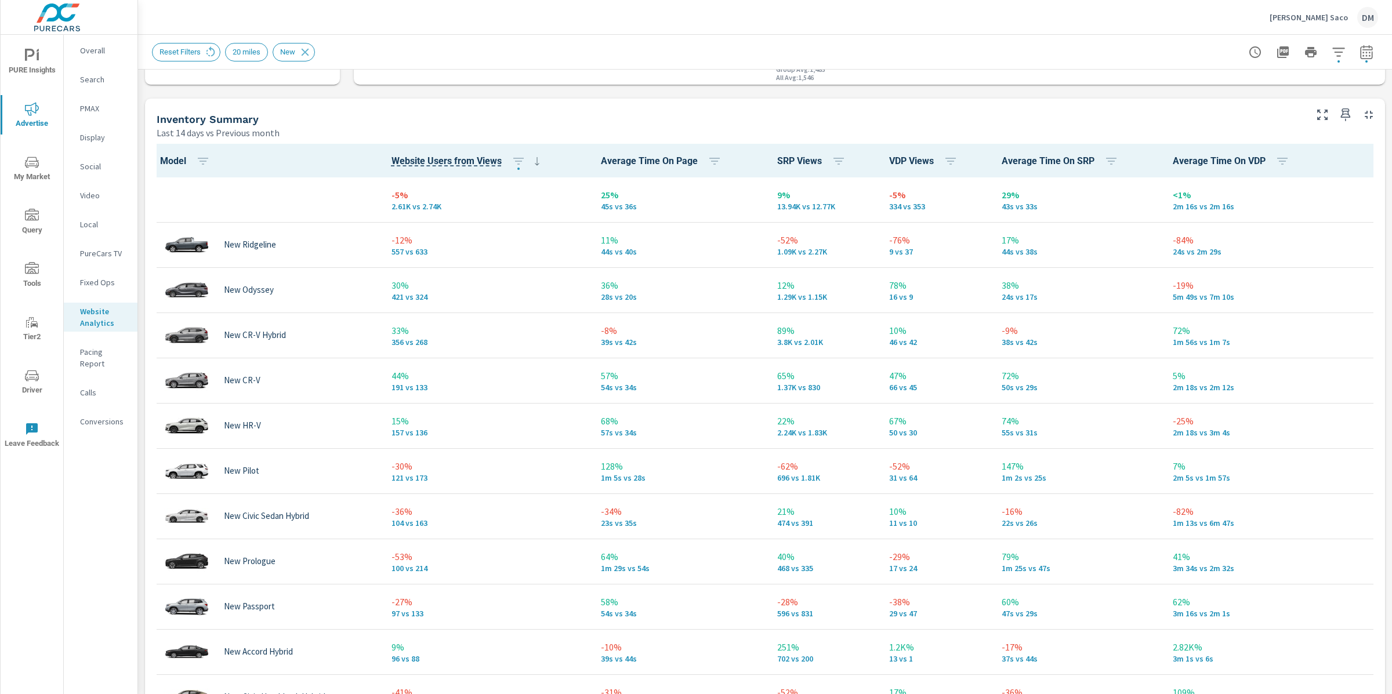
scroll to position [193, 0]
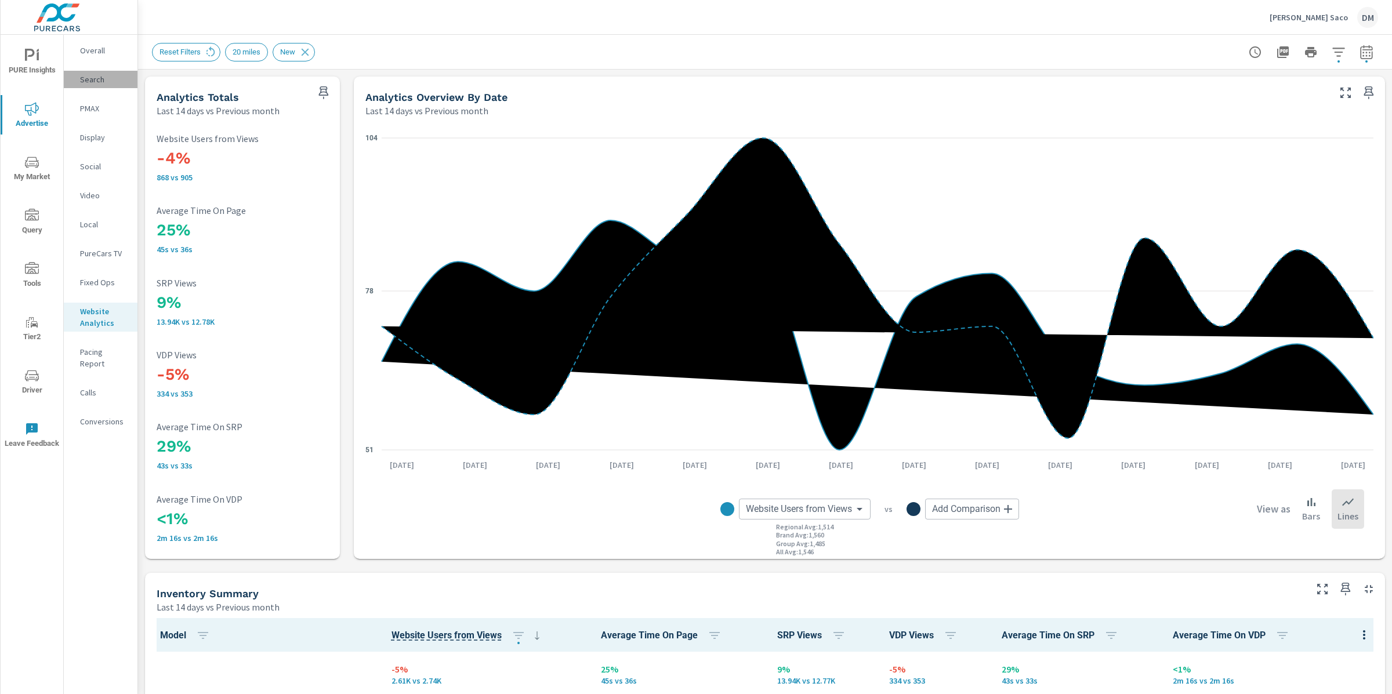
click at [97, 77] on p "Search" at bounding box center [104, 80] width 48 height 12
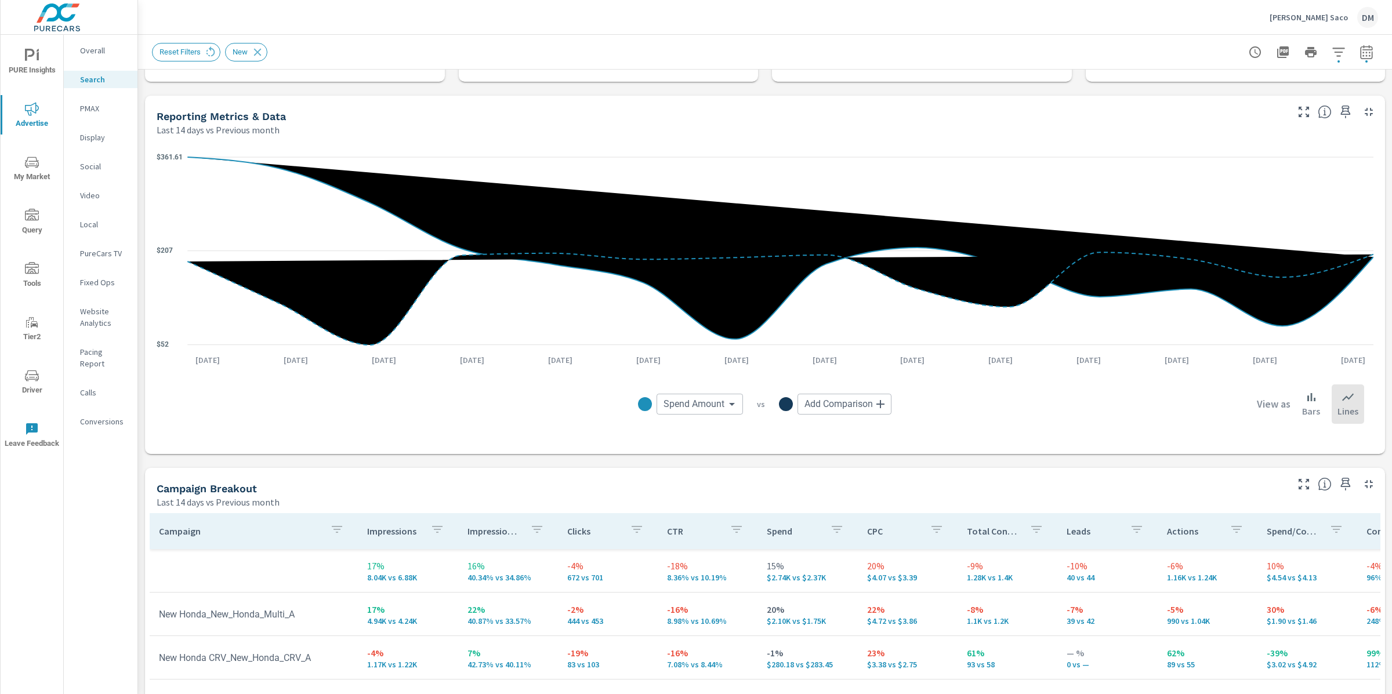
scroll to position [113, 0]
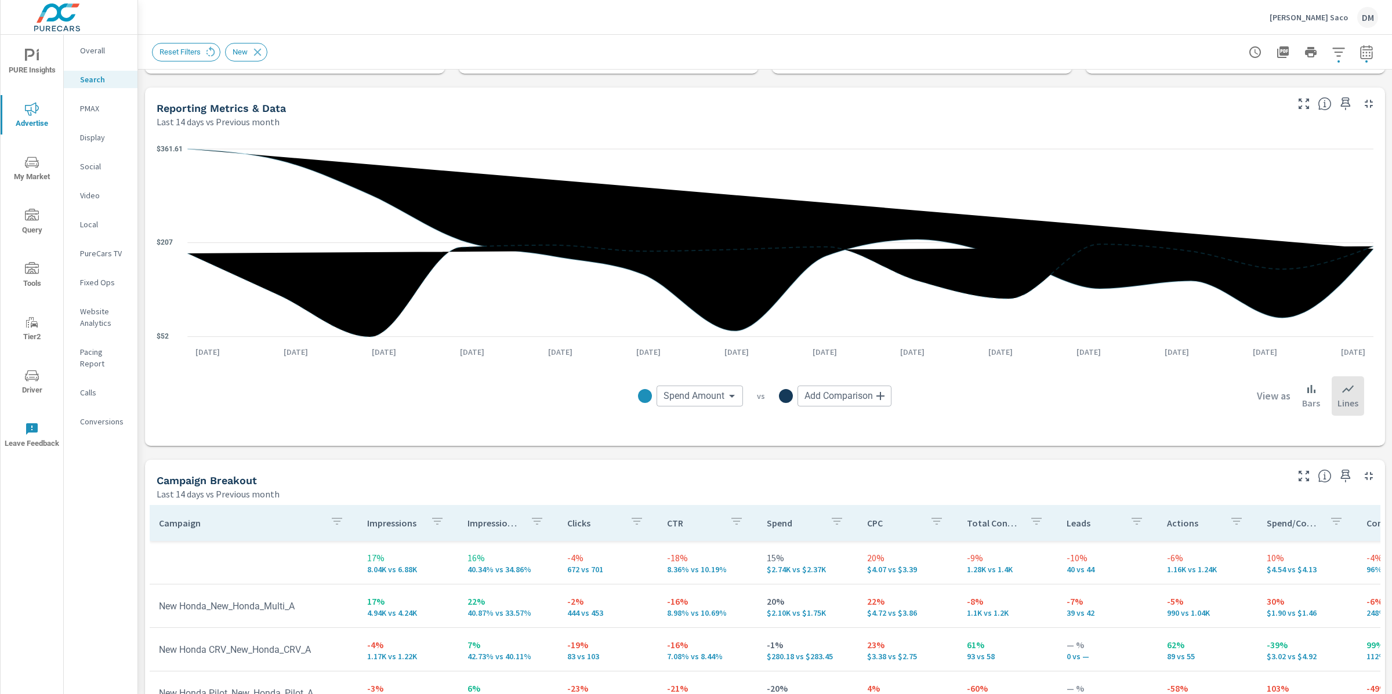
click at [863, 396] on span "Add Comparison" at bounding box center [839, 396] width 68 height 12
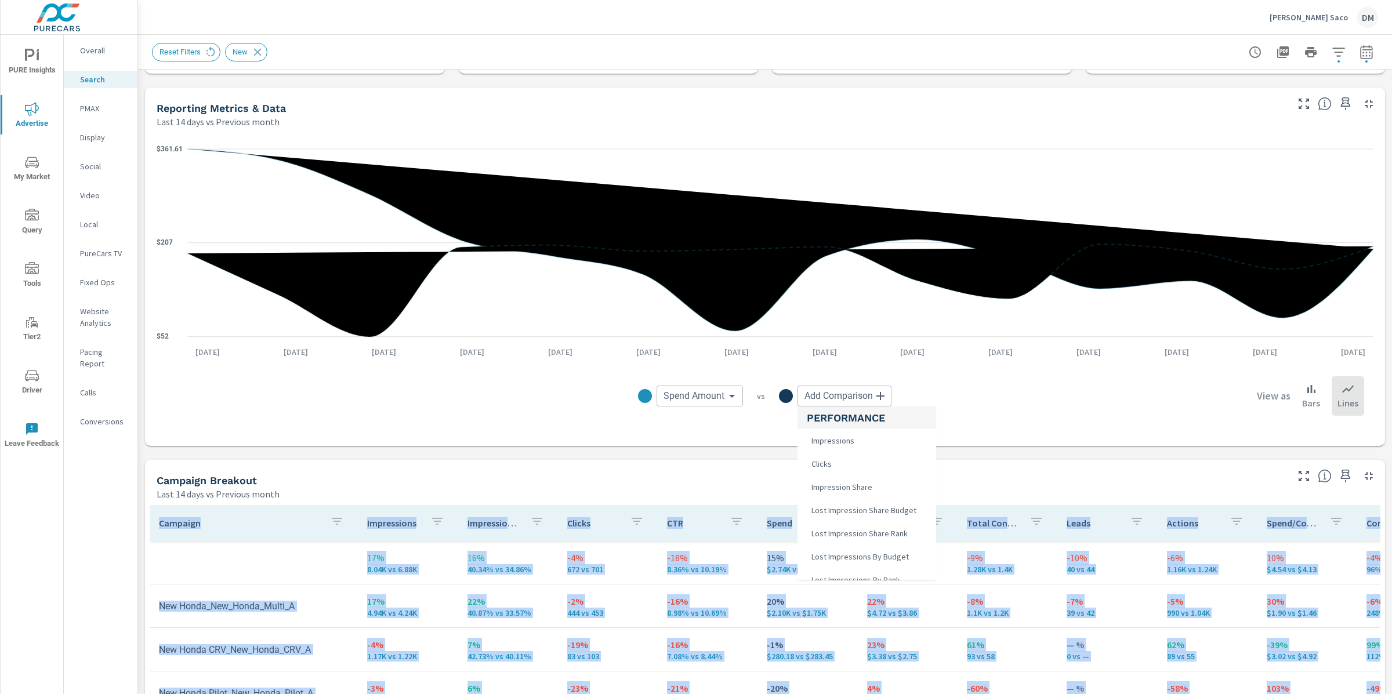
click at [846, 392] on body "PURE Insights Advertise My Market Query Tools Tier2 Driver Leave Feedback Overa…" at bounding box center [696, 347] width 1392 height 694
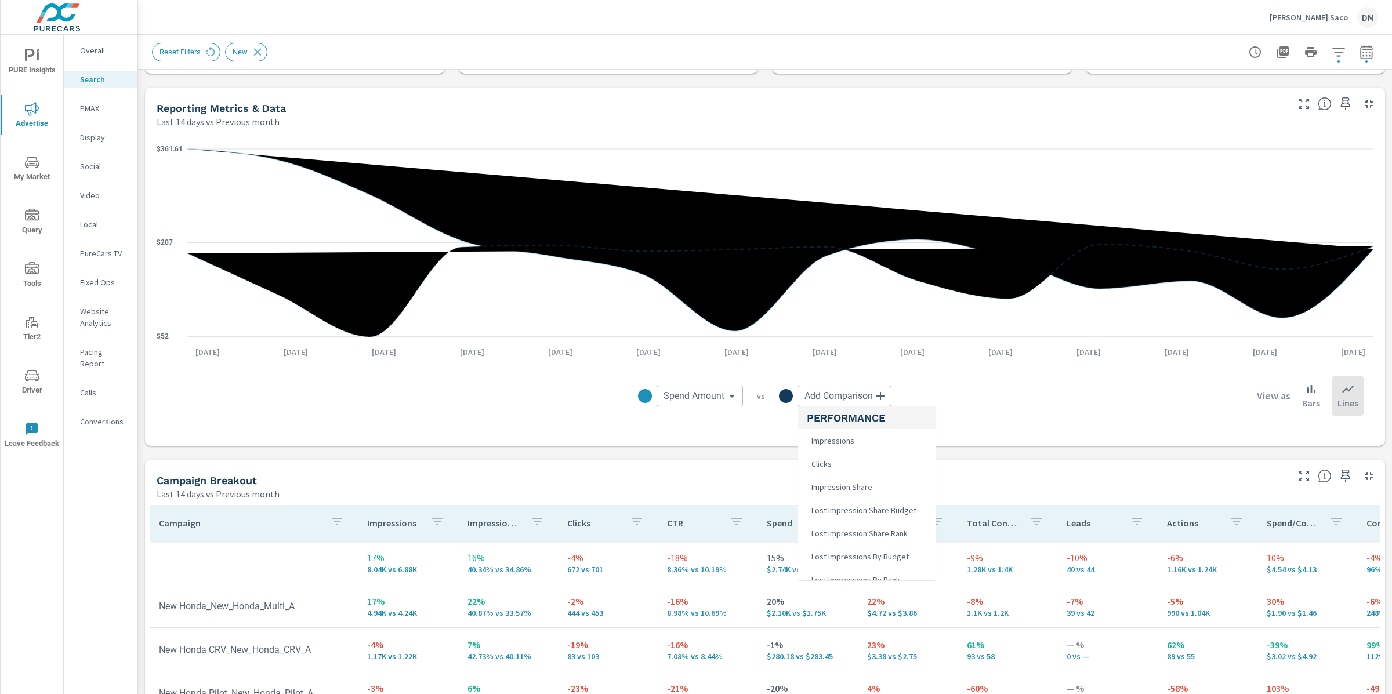
click at [1332, 51] on div at bounding box center [696, 347] width 1392 height 694
click at [1336, 50] on icon "button" at bounding box center [1339, 52] width 14 height 14
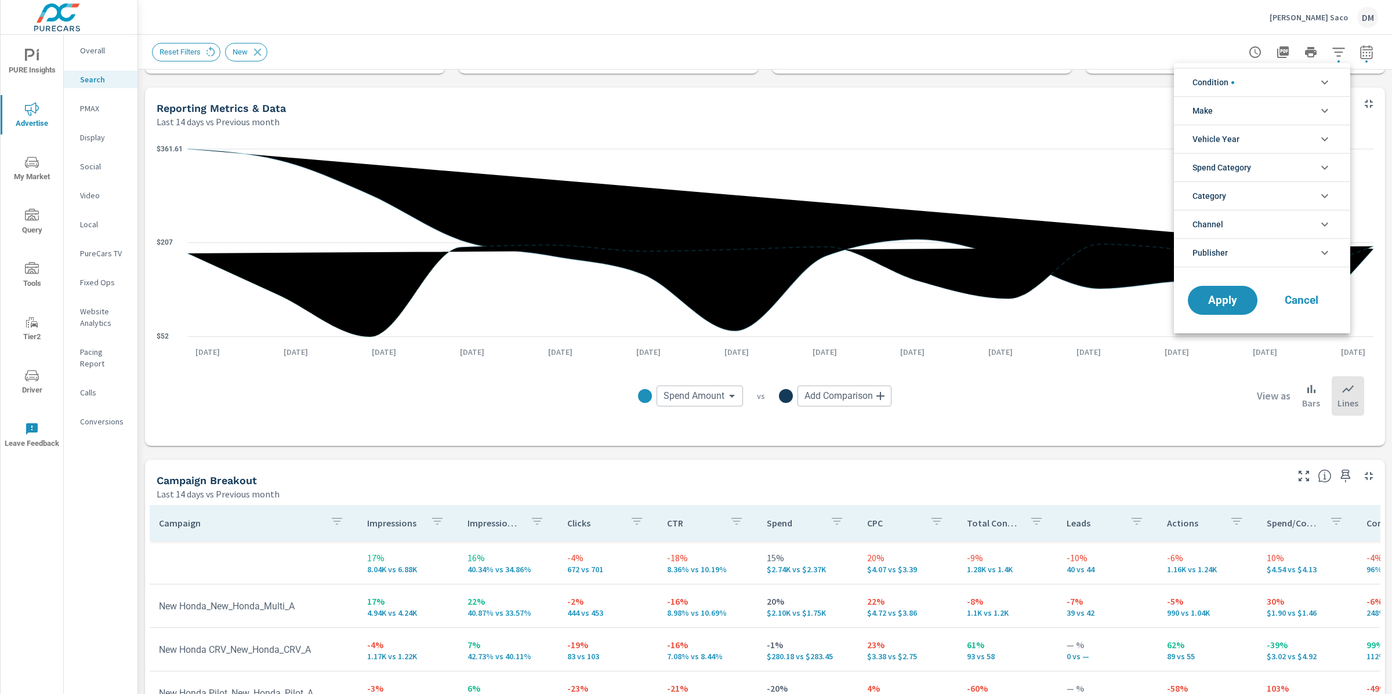
click at [1283, 78] on li "Condition" at bounding box center [1262, 82] width 176 height 28
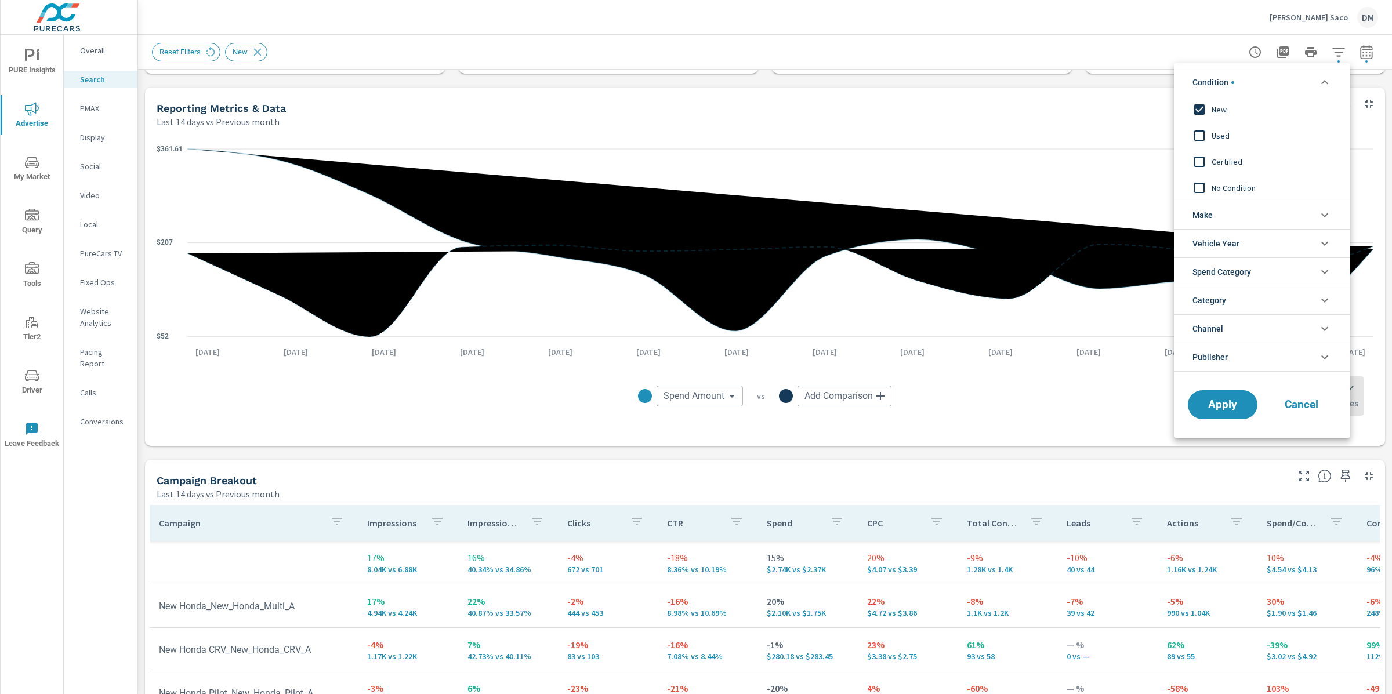
click at [1114, 59] on div at bounding box center [696, 347] width 1392 height 694
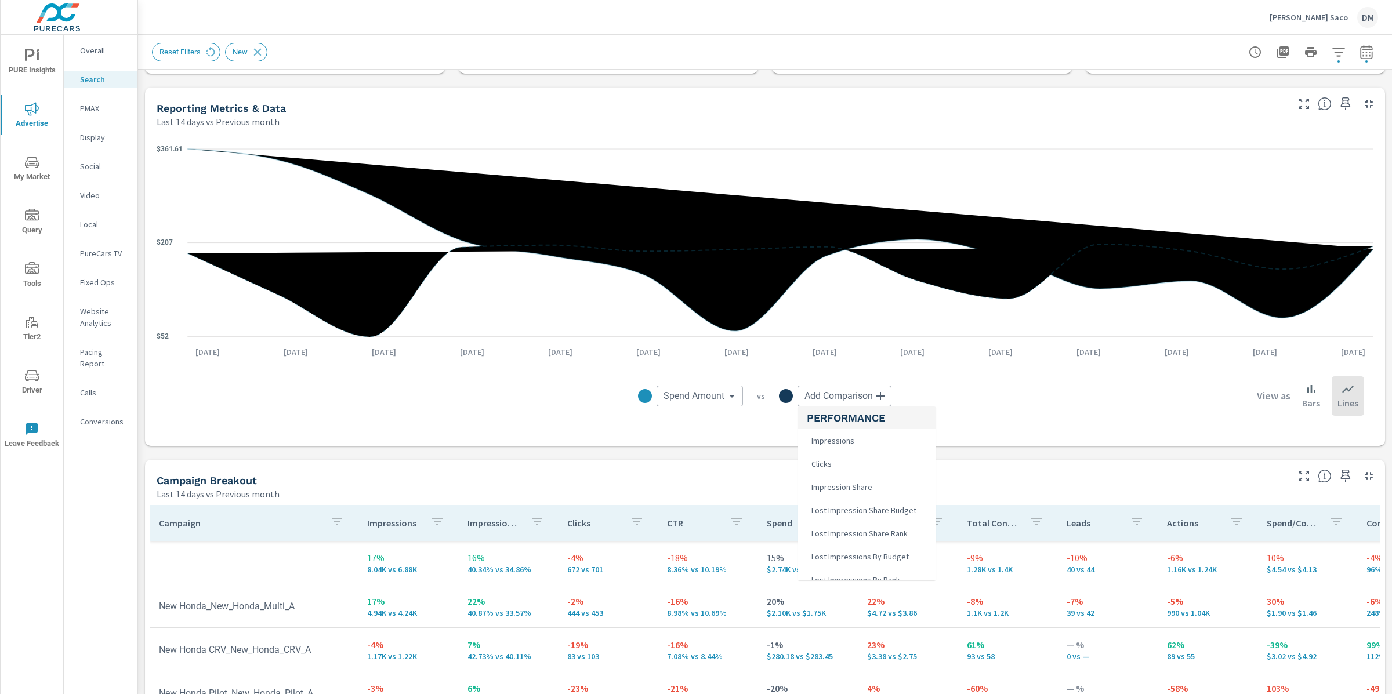
click at [828, 398] on body "PURE Insights Advertise My Market Query Tools Tier2 Driver Leave Feedback Overa…" at bounding box center [696, 347] width 1392 height 694
click at [852, 477] on span "Number In Stock" at bounding box center [839, 474] width 64 height 16
type input "Number In Stock"
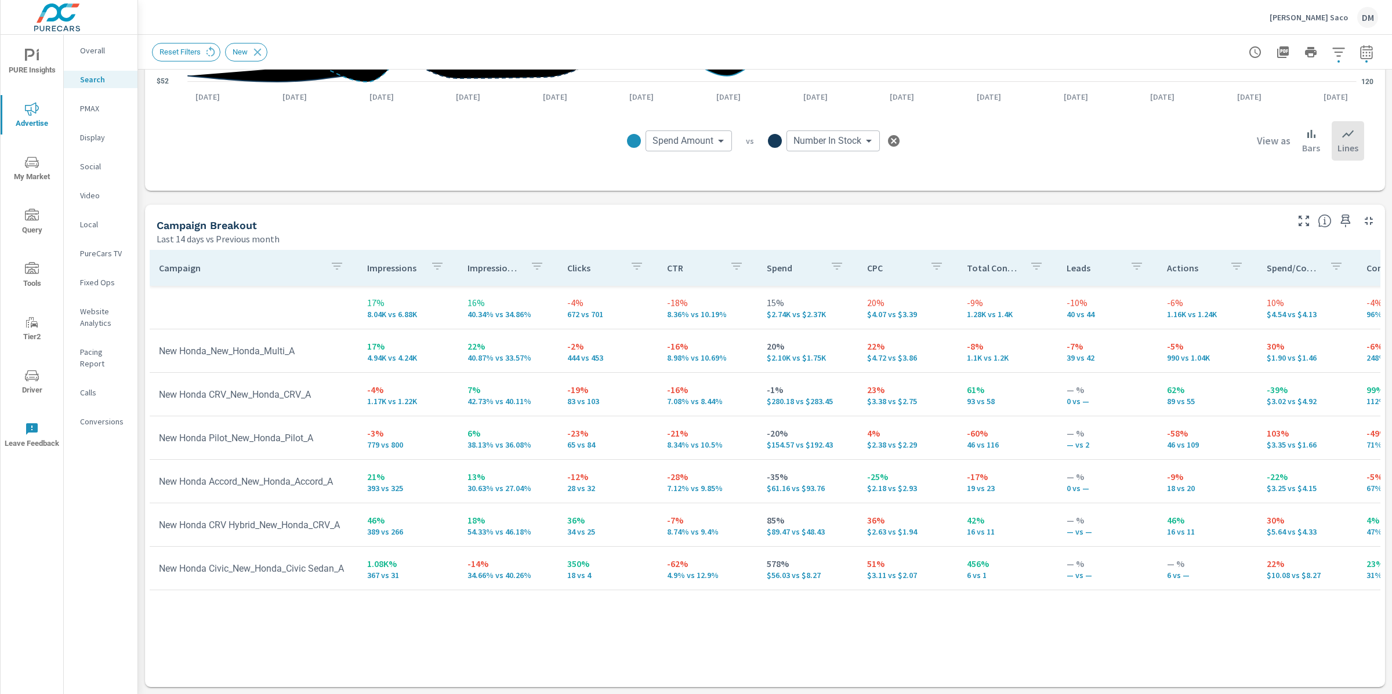
drag, startPoint x: 854, startPoint y: 675, endPoint x: 850, endPoint y: 667, distance: 8.6
click at [854, 674] on div "Campaign Impressions Impression Share Clicks CTR Spend CPC Total Conversions Le…" at bounding box center [765, 466] width 1231 height 433
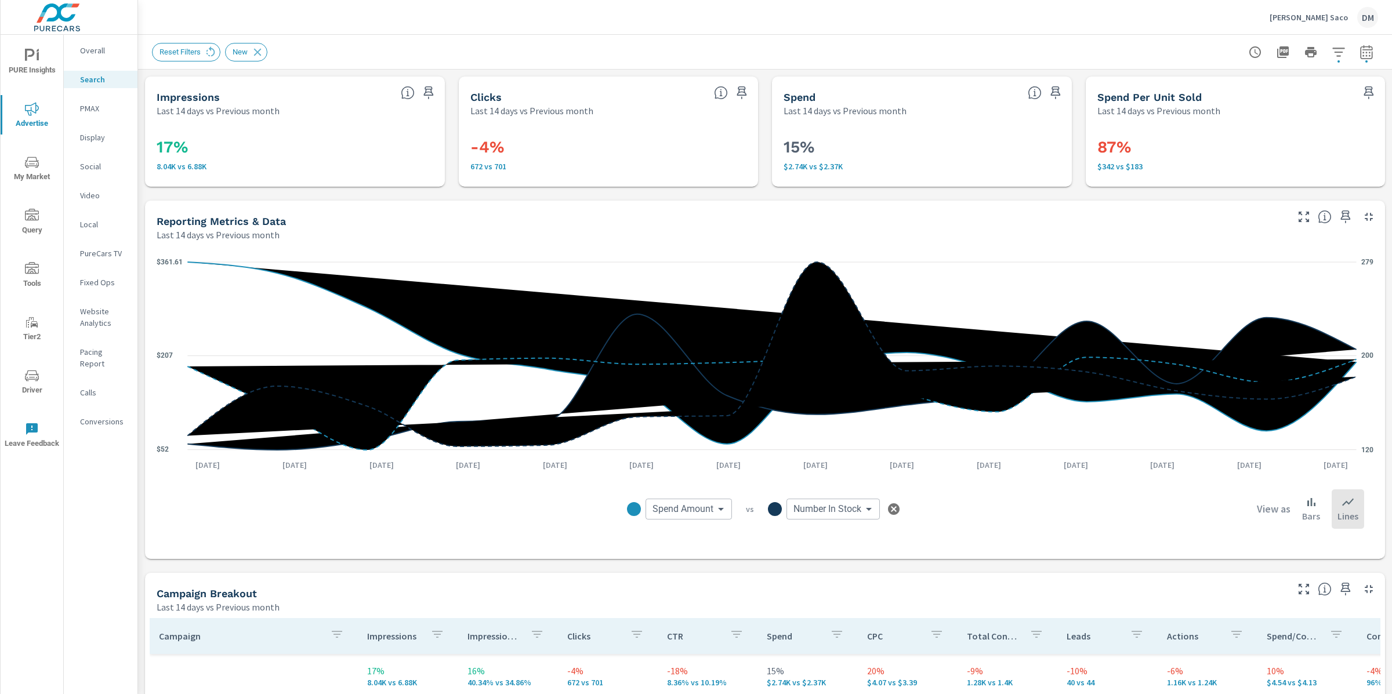
click at [1340, 48] on icon "button" at bounding box center [1338, 52] width 12 height 9
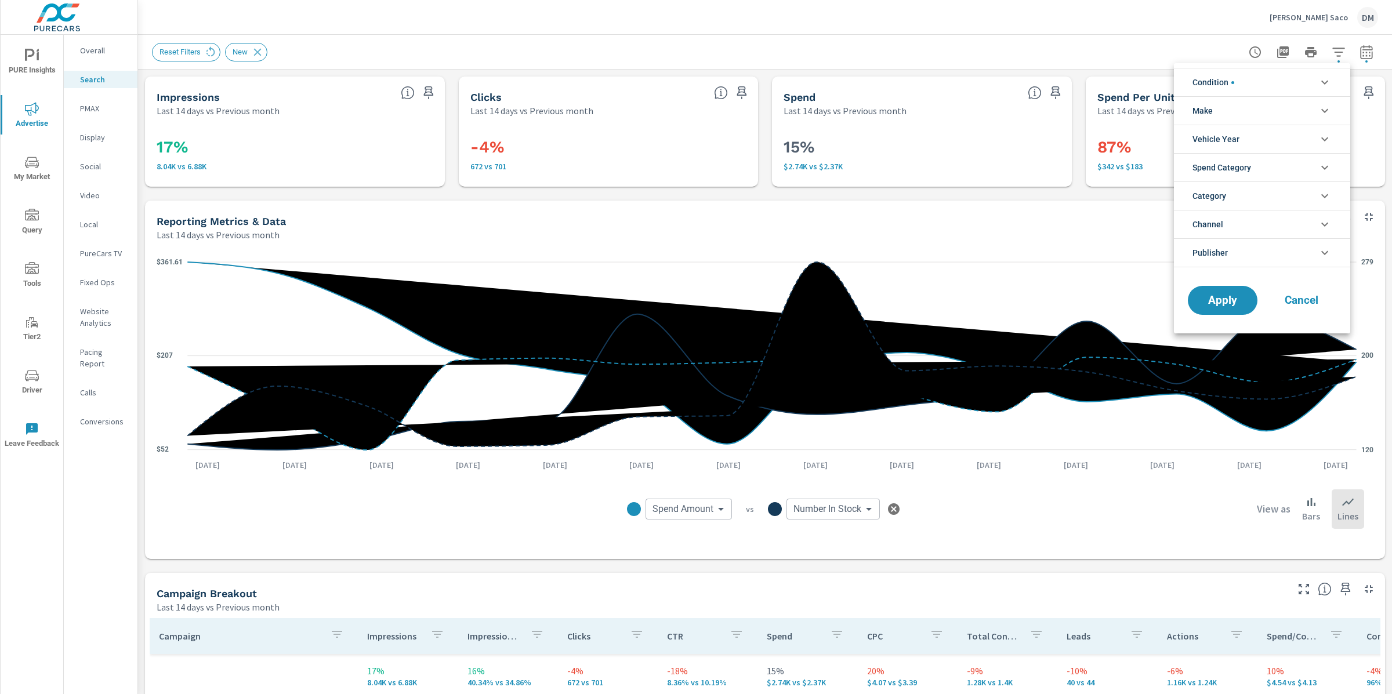
click at [1248, 90] on li "Condition" at bounding box center [1262, 82] width 176 height 28
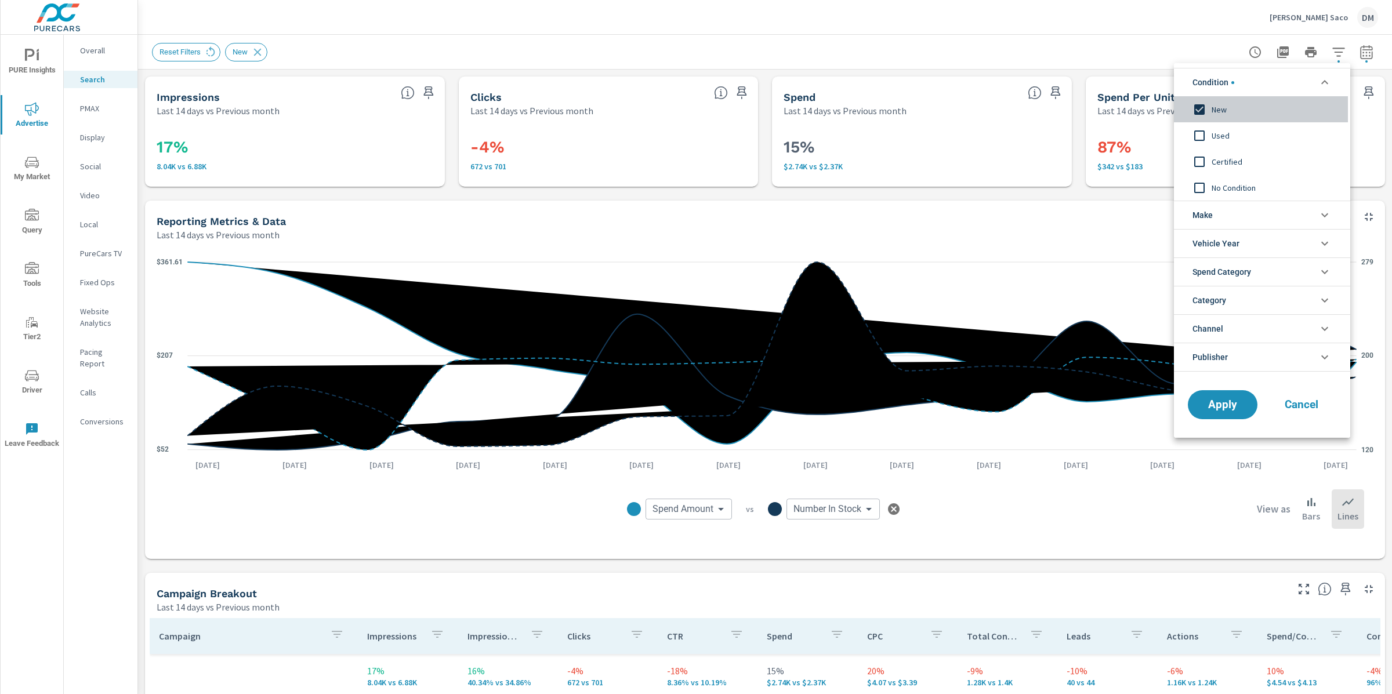
click at [1201, 109] on input "filter options" at bounding box center [1199, 109] width 24 height 24
click at [1233, 402] on span "Apply" at bounding box center [1223, 405] width 48 height 11
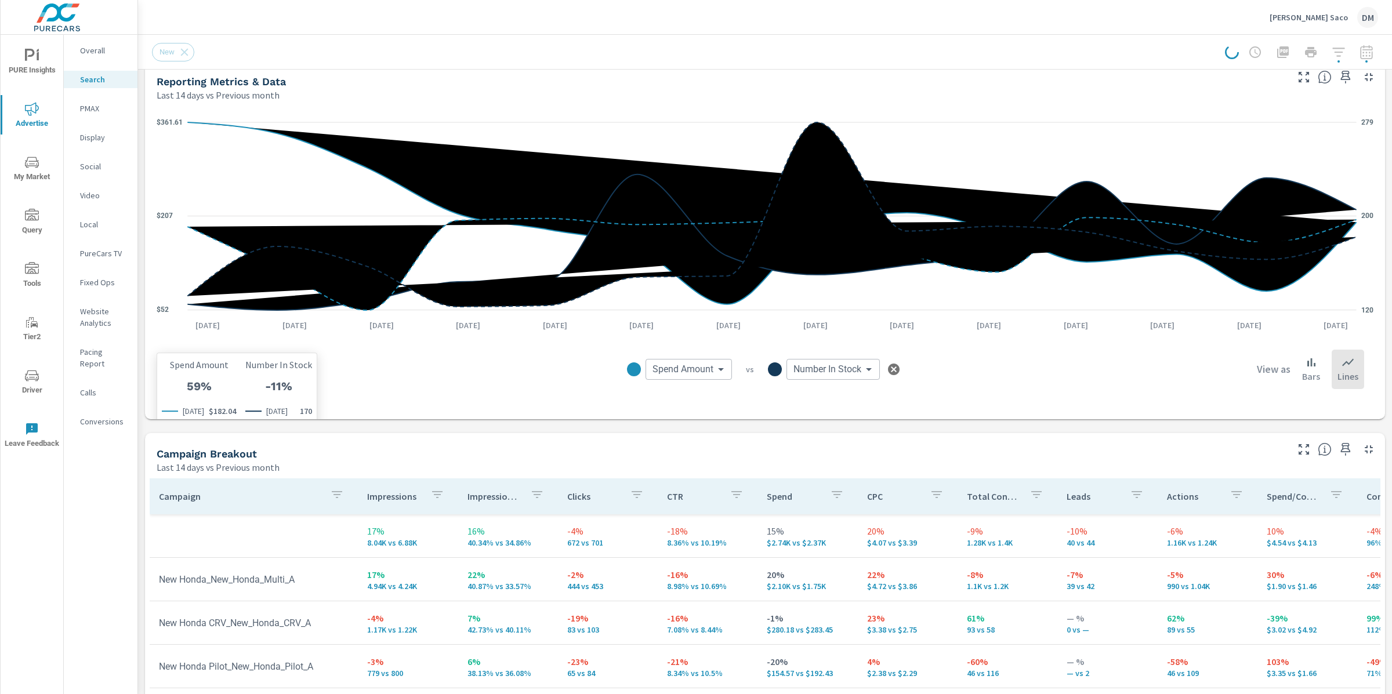
scroll to position [368, 0]
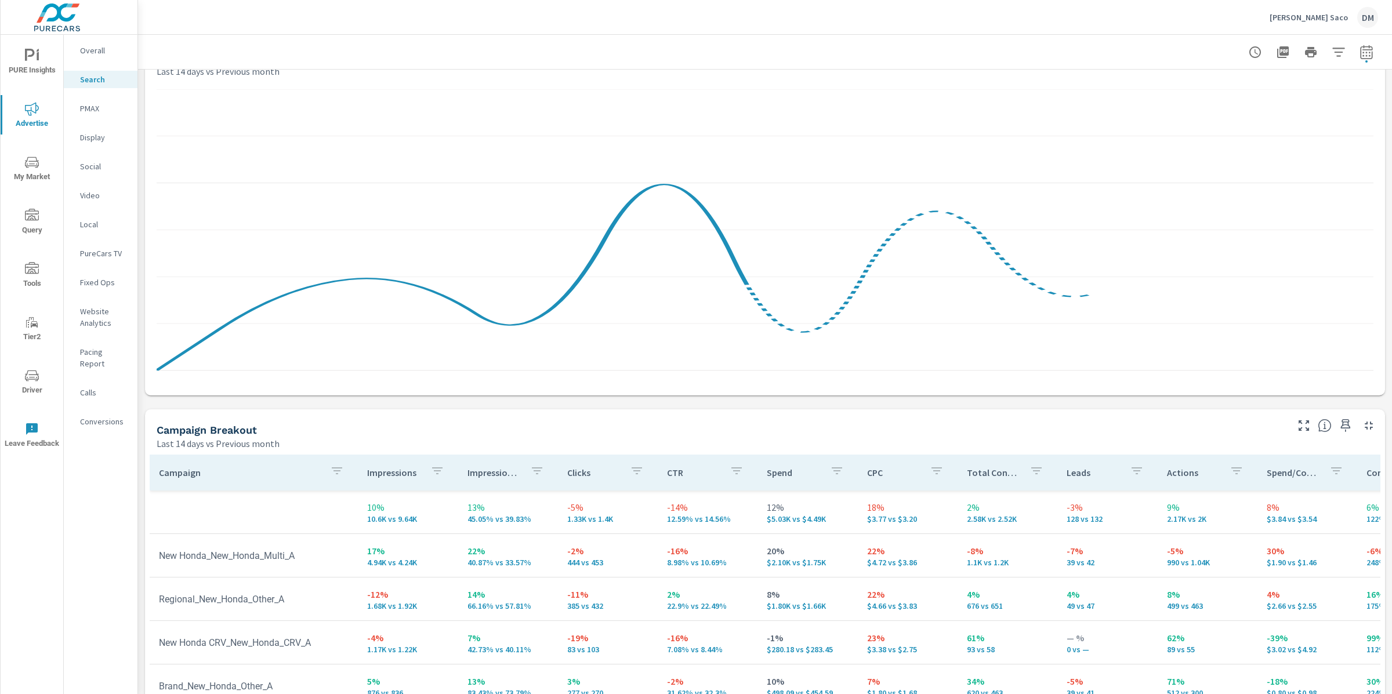
scroll to position [988, 0]
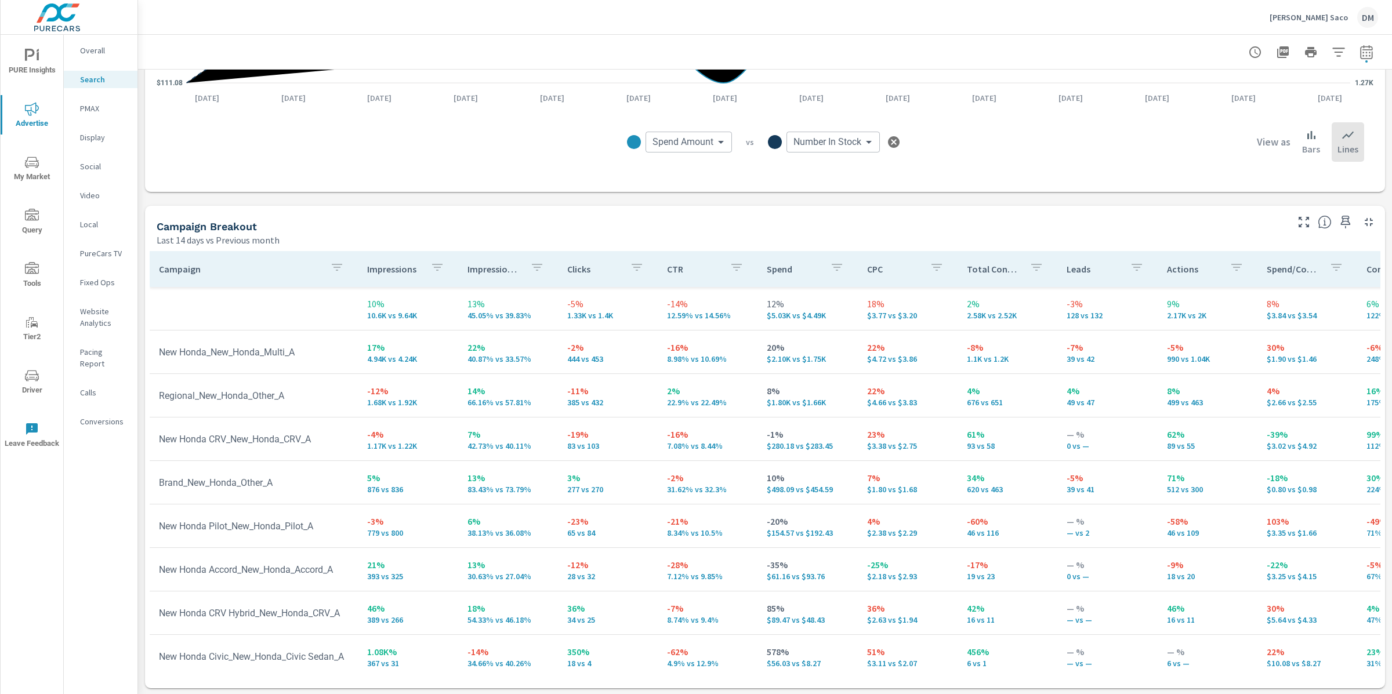
click at [532, 264] on icon "button" at bounding box center [537, 267] width 10 height 7
click at [433, 271] on div at bounding box center [696, 347] width 1392 height 694
click at [433, 270] on div "Impression Share Search ​ Clear CURR PREV DIFF" at bounding box center [696, 347] width 1392 height 694
click at [434, 269] on icon "button" at bounding box center [437, 267] width 14 height 14
click at [529, 210] on div at bounding box center [696, 347] width 1392 height 694
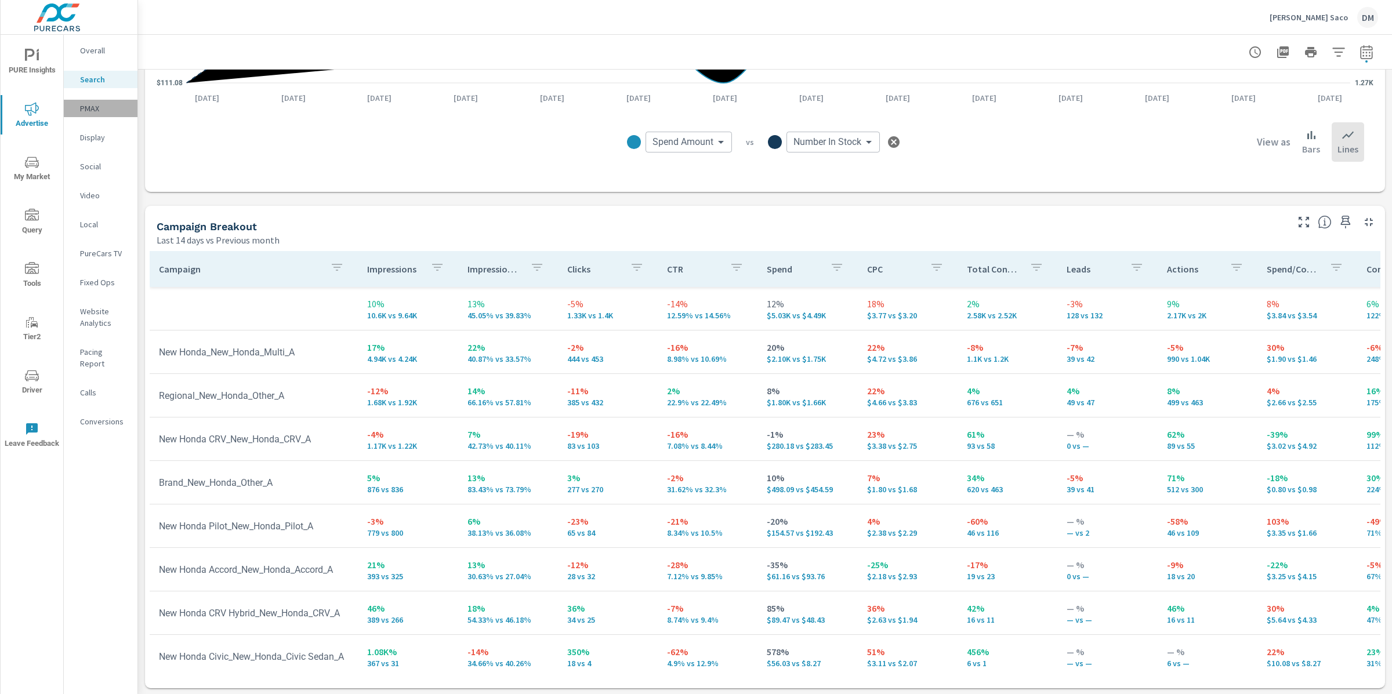
click at [98, 111] on p "PMAX" at bounding box center [104, 109] width 48 height 12
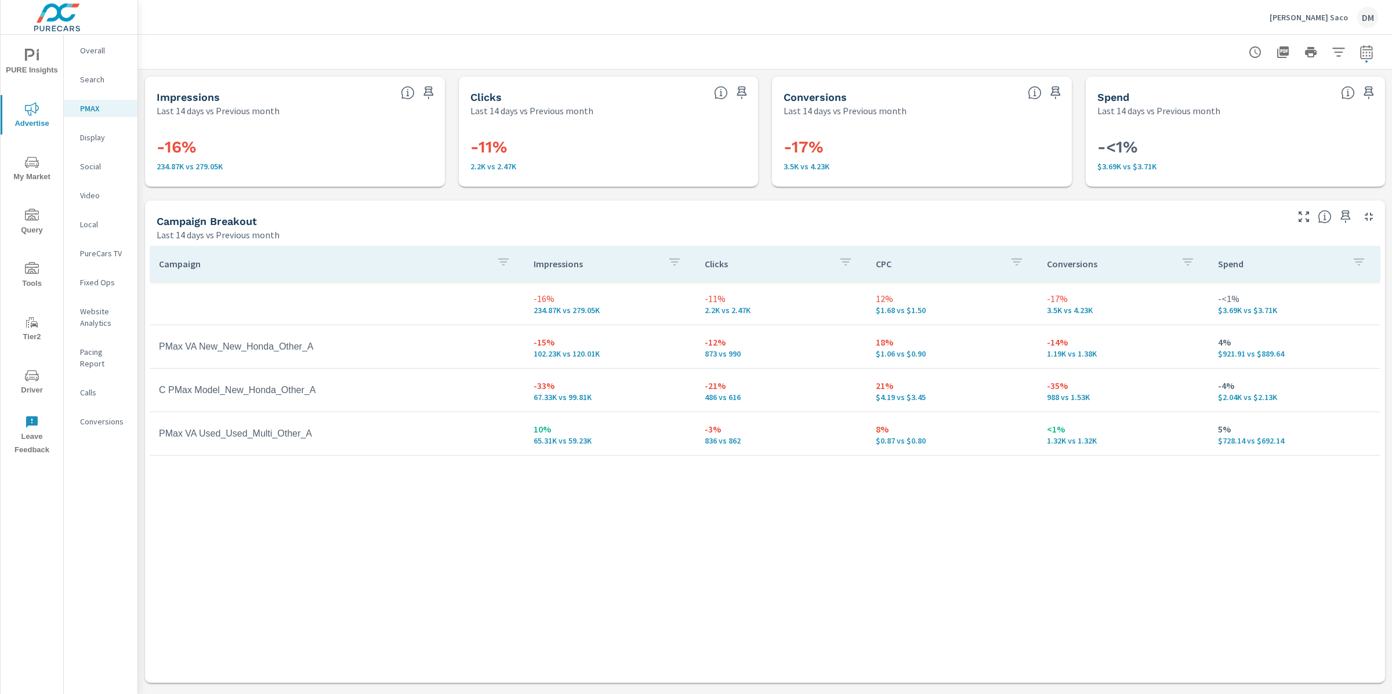
click at [107, 84] on p "Search" at bounding box center [104, 80] width 48 height 12
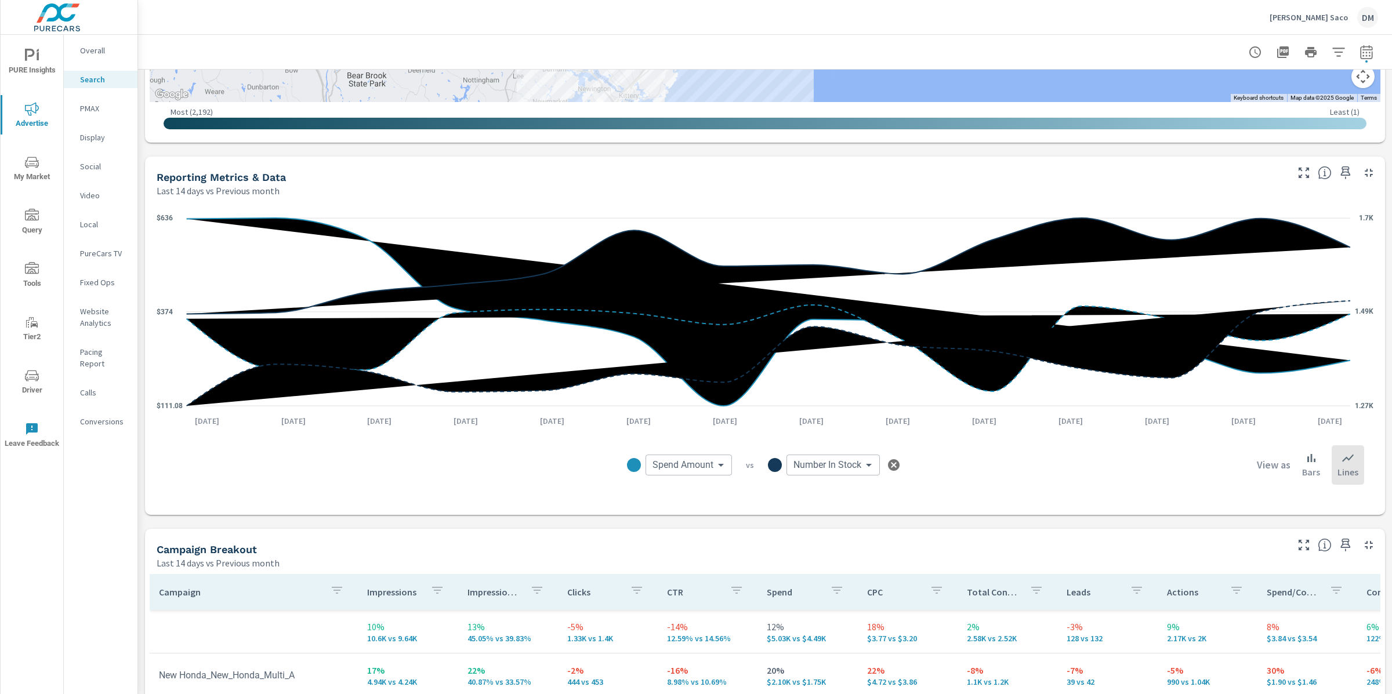
scroll to position [655, 0]
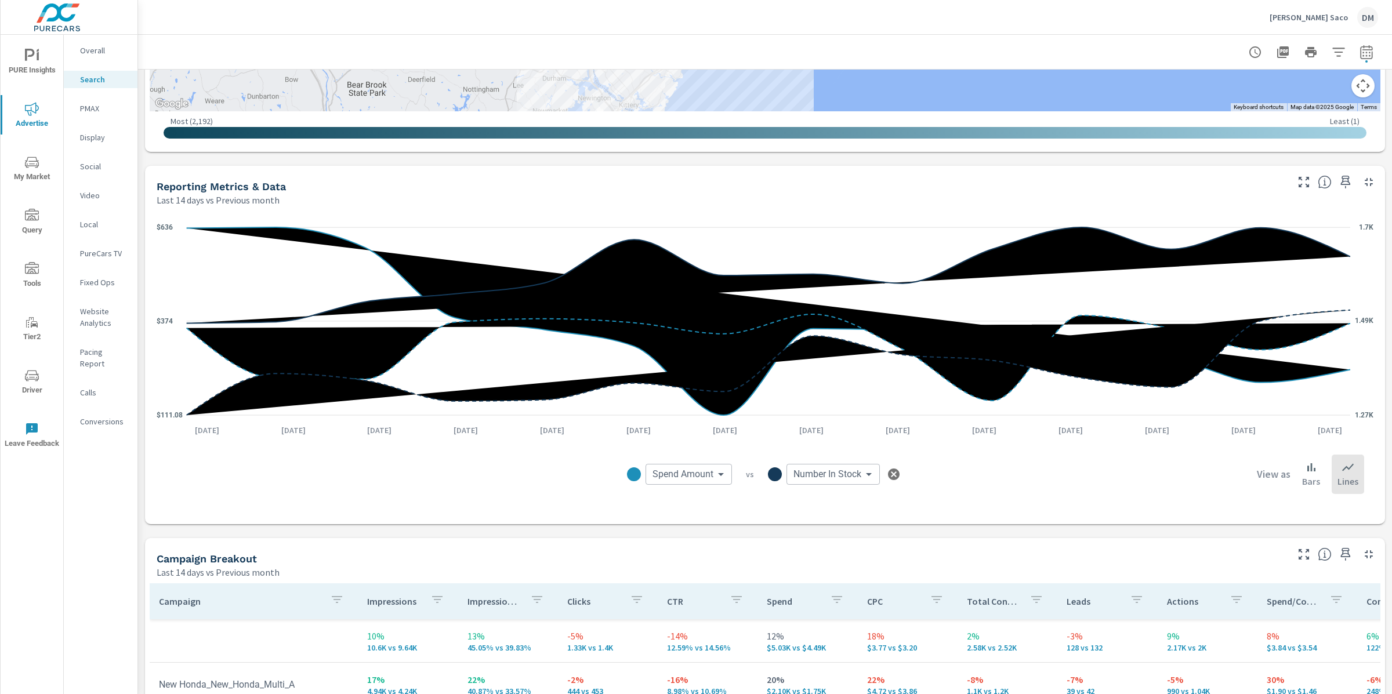
drag, startPoint x: 1356, startPoint y: 60, endPoint x: 1364, endPoint y: 57, distance: 8.8
click at [1356, 60] on div at bounding box center [1311, 52] width 135 height 23
click at [1365, 56] on icon "button" at bounding box center [1367, 52] width 14 height 14
select select "Last 14 days"
select select "Previous month"
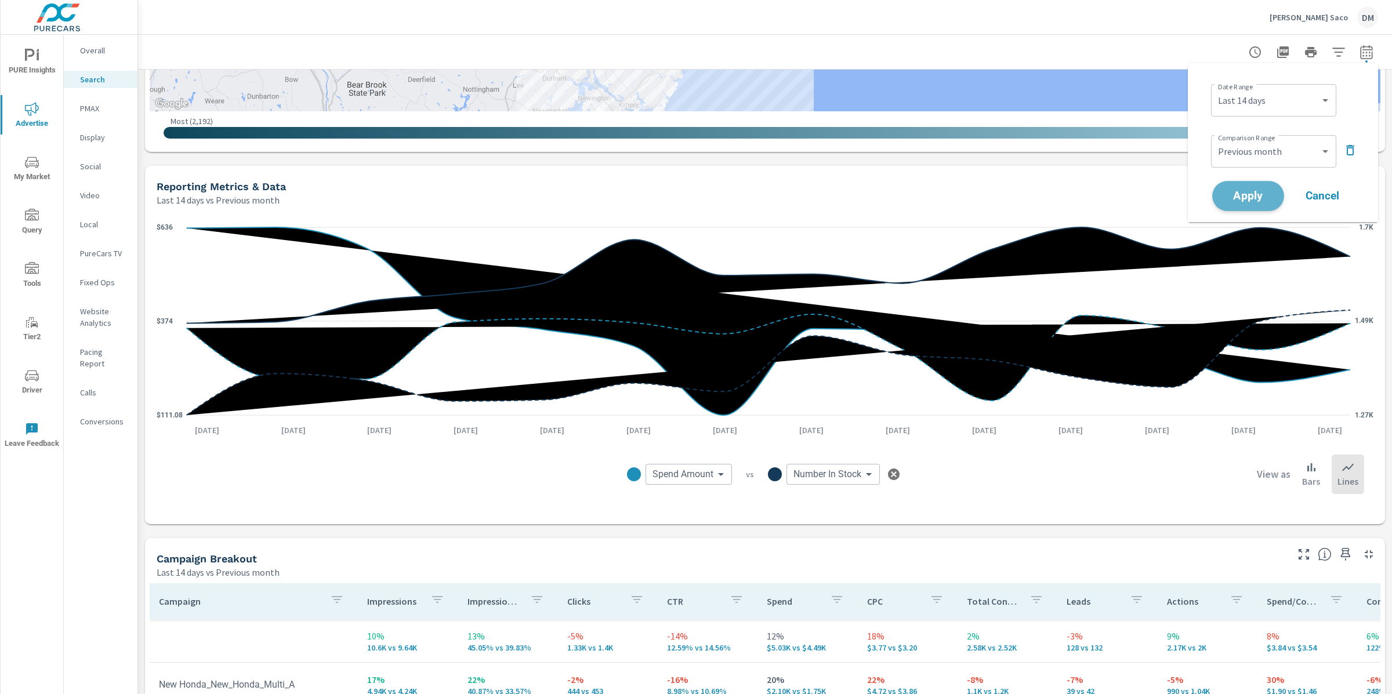
click at [1253, 185] on button "Apply" at bounding box center [1248, 196] width 72 height 30
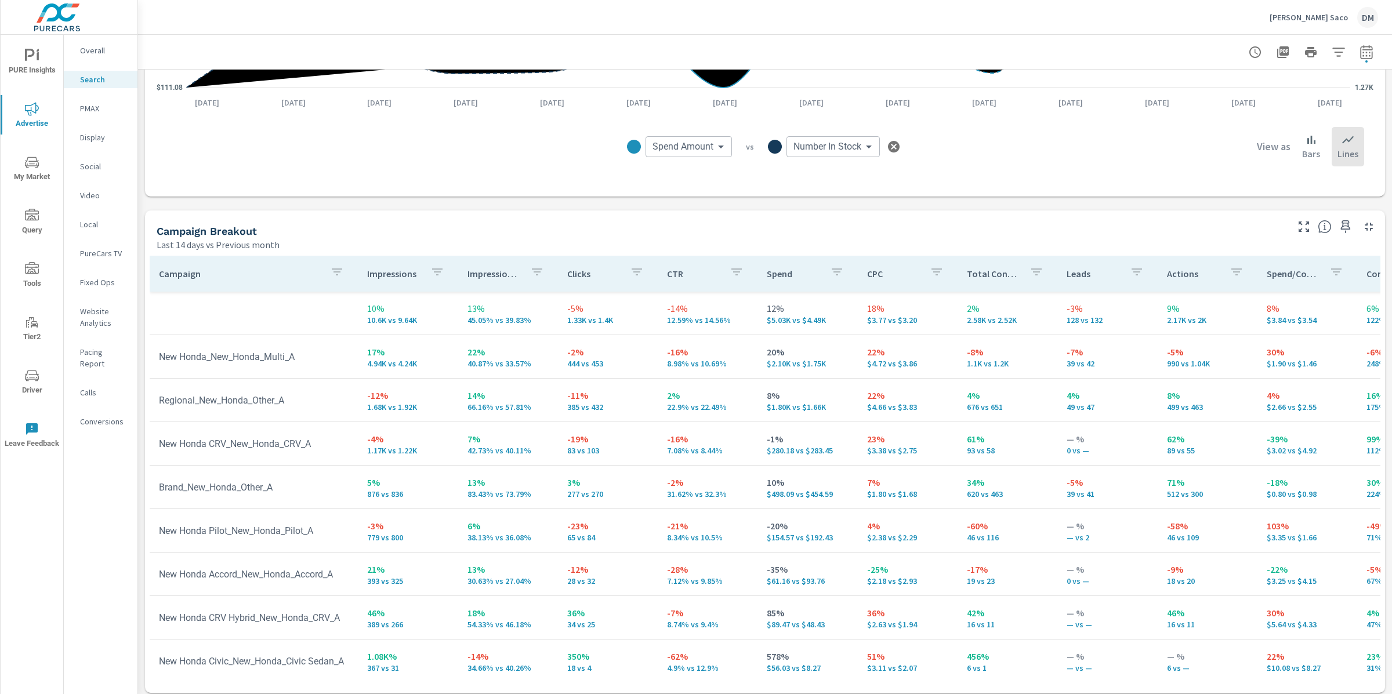
scroll to position [0, 3]
